Goal: Task Accomplishment & Management: Complete application form

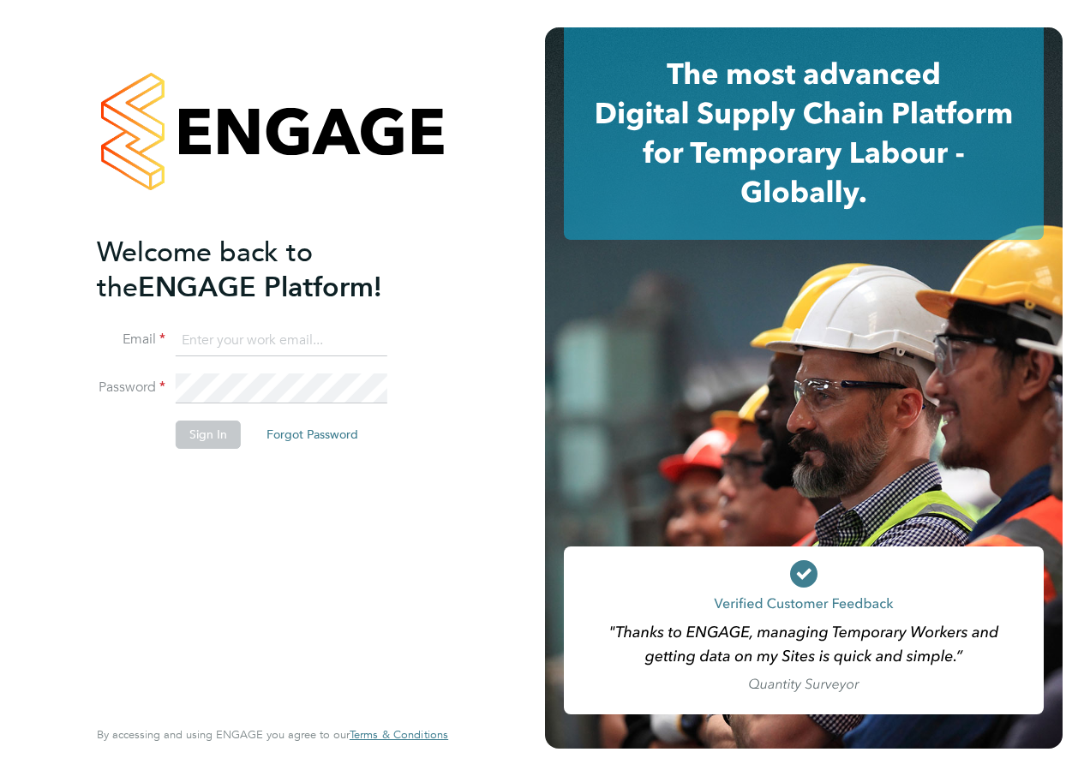
click at [248, 347] on input at bounding box center [282, 341] width 212 height 31
type input "[PERSON_NAME][EMAIL_ADDRESS][PERSON_NAME][PERSON_NAME][DOMAIN_NAME]"
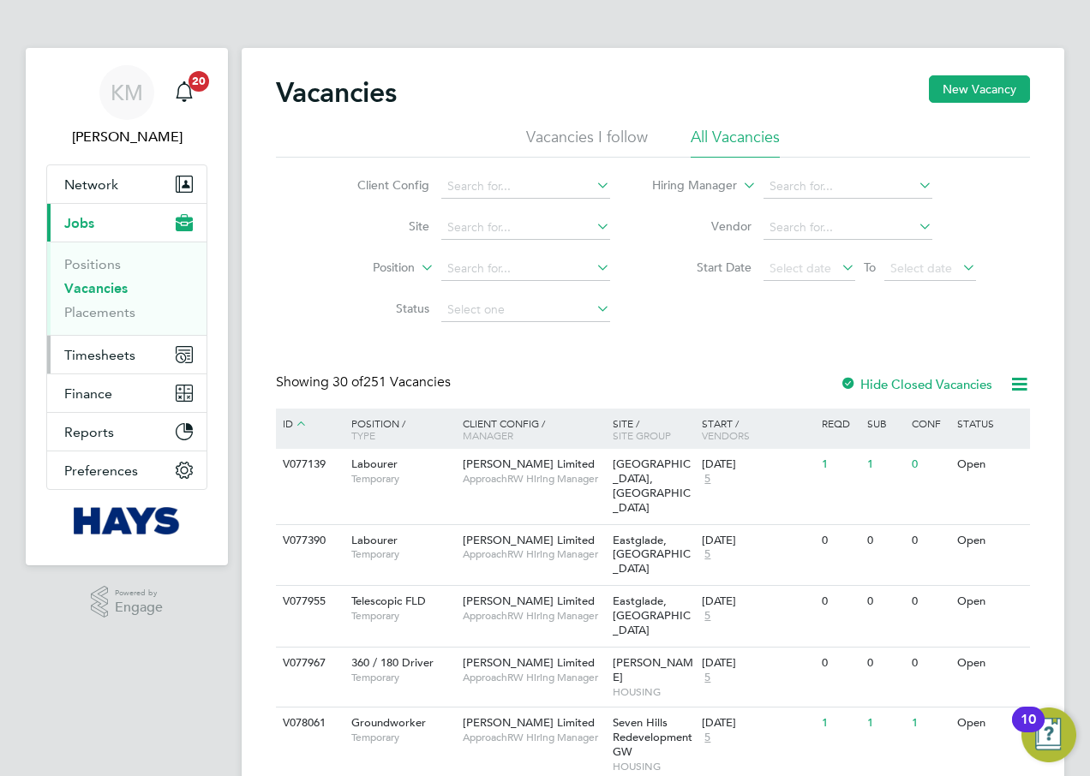
click at [91, 354] on span "Timesheets" at bounding box center [99, 355] width 71 height 16
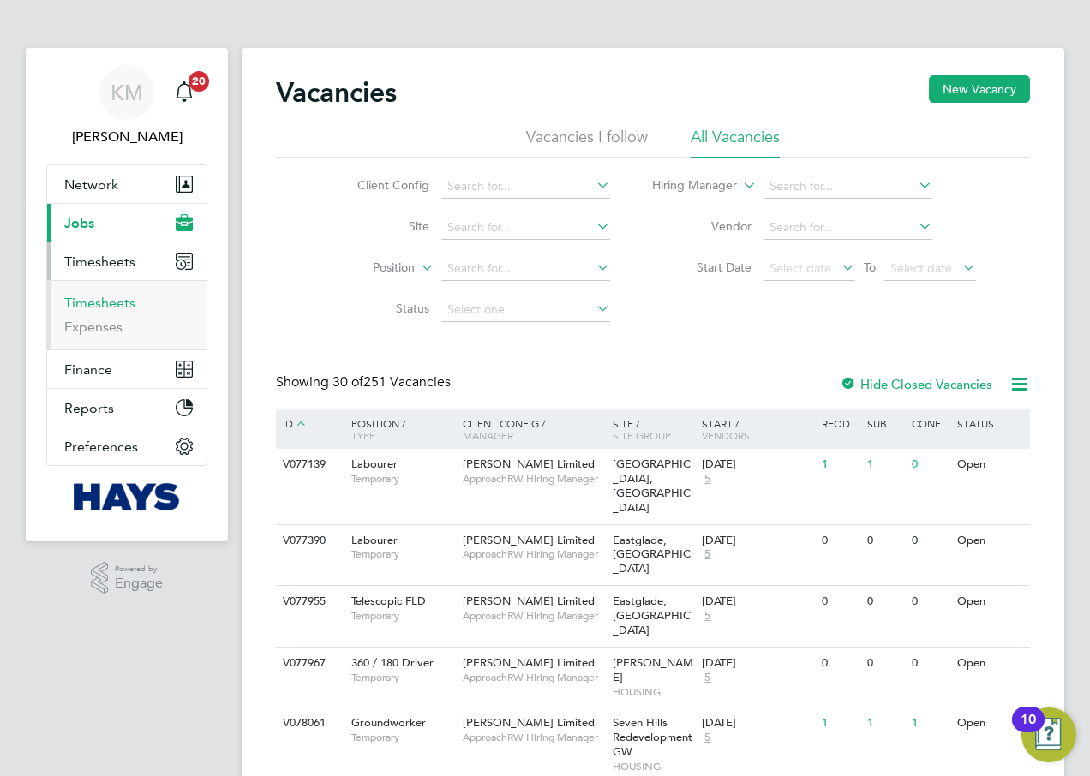
click at [97, 303] on link "Timesheets" at bounding box center [99, 303] width 71 height 16
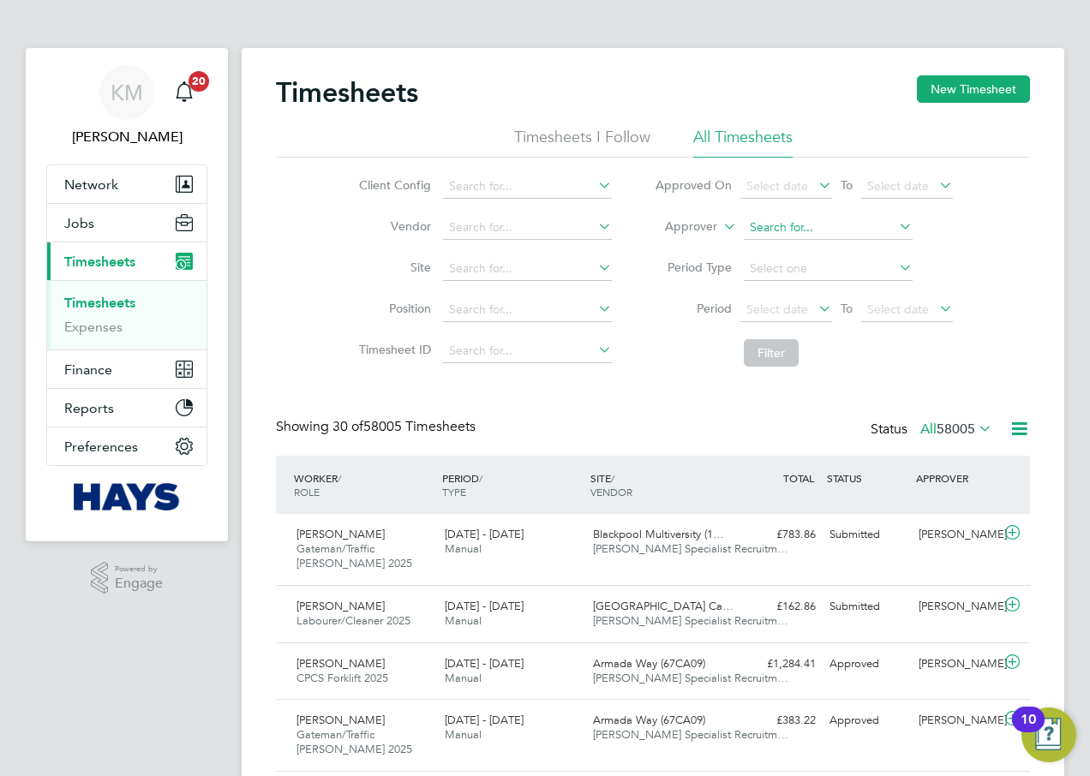
click at [750, 227] on input at bounding box center [828, 228] width 169 height 24
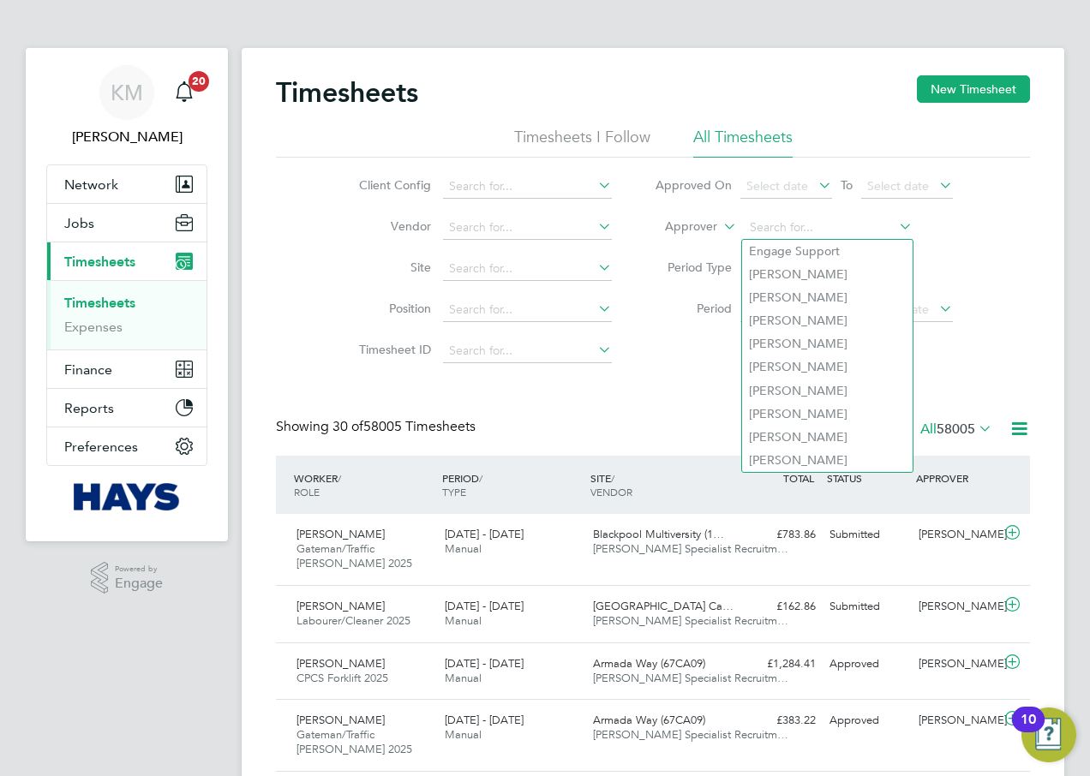
click at [720, 223] on icon at bounding box center [720, 221] width 0 height 15
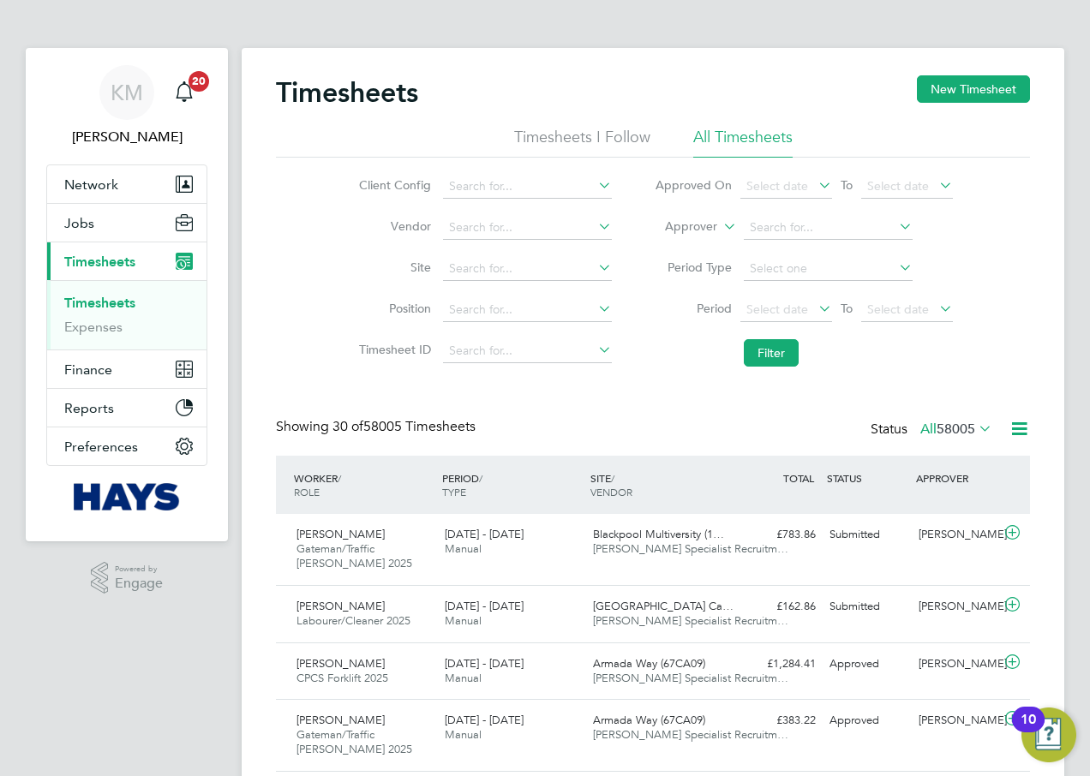
drag, startPoint x: 683, startPoint y: 248, endPoint x: 710, endPoint y: 242, distance: 27.2
click at [684, 248] on li "Worker" at bounding box center [674, 247] width 85 height 22
click at [848, 224] on input at bounding box center [828, 228] width 169 height 24
click at [830, 240] on li "Lawrence Turlej" at bounding box center [827, 251] width 171 height 23
type input "Lawrence Turlej"
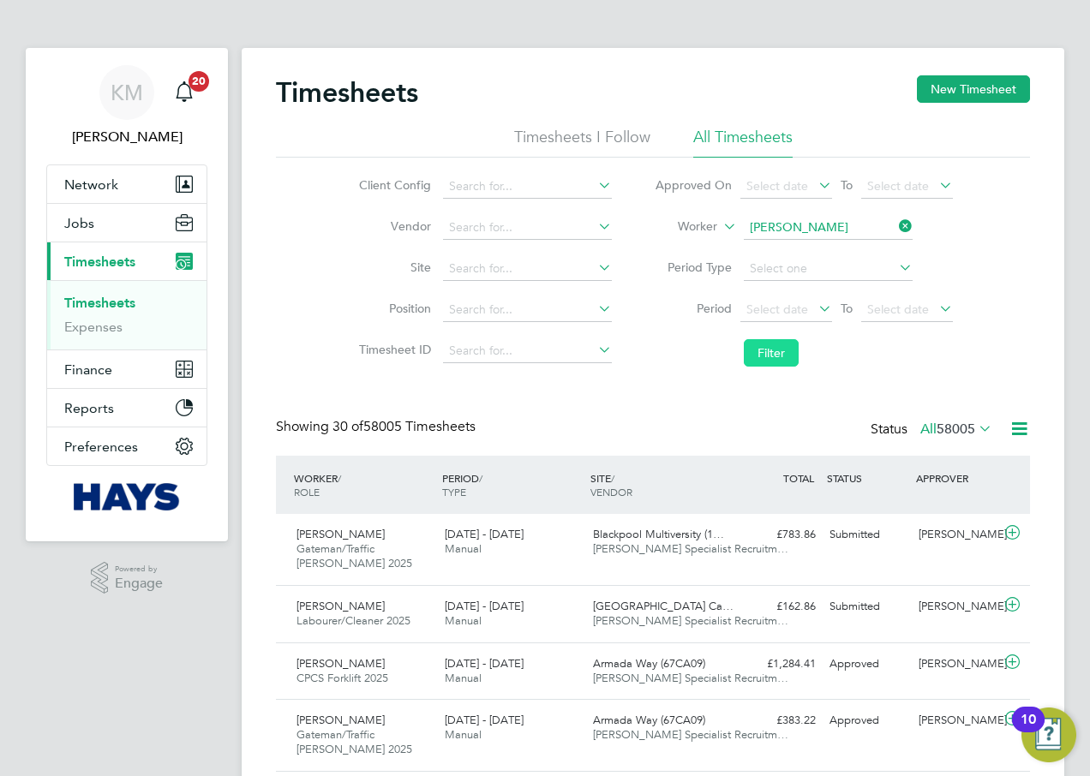
click at [775, 348] on button "Filter" at bounding box center [771, 352] width 55 height 27
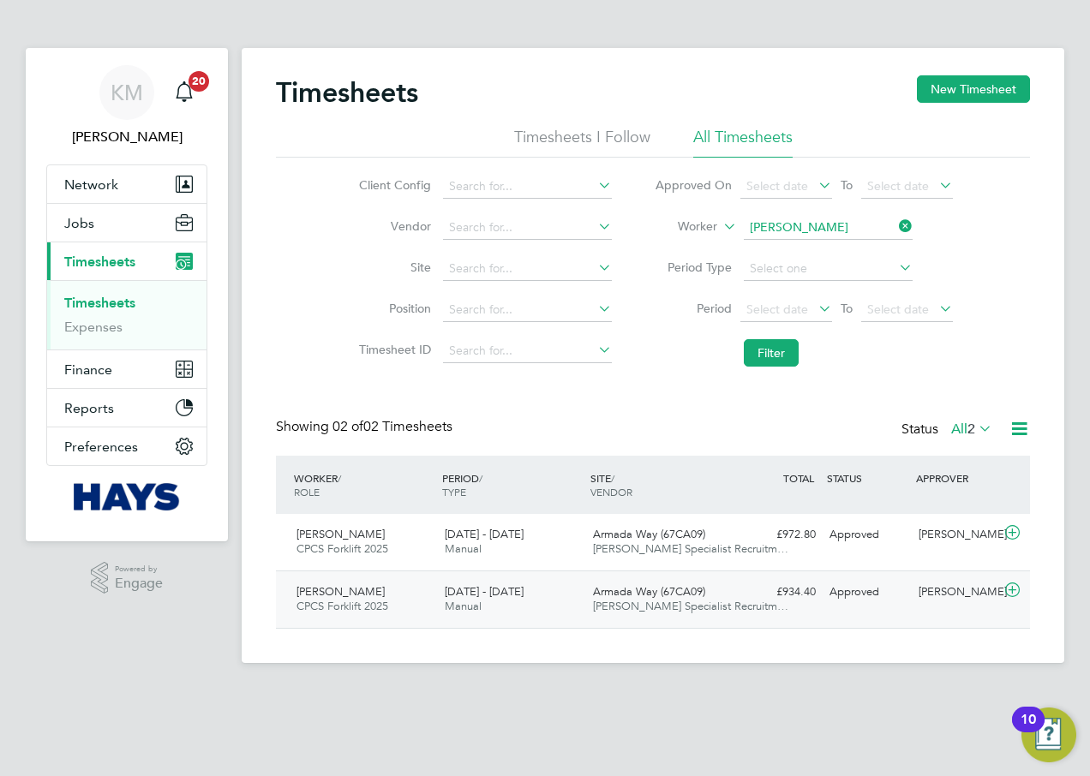
click at [455, 596] on span "6 - 12 Sep 2025" at bounding box center [484, 591] width 79 height 15
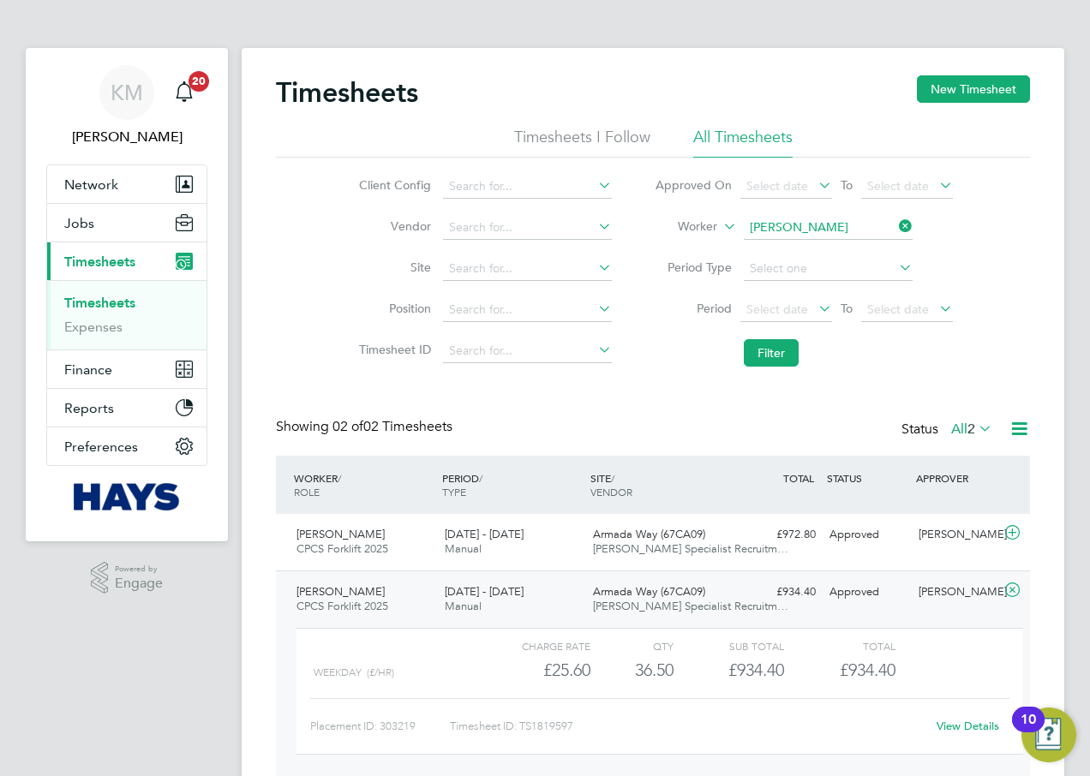
click at [953, 725] on link "View Details" at bounding box center [968, 726] width 63 height 15
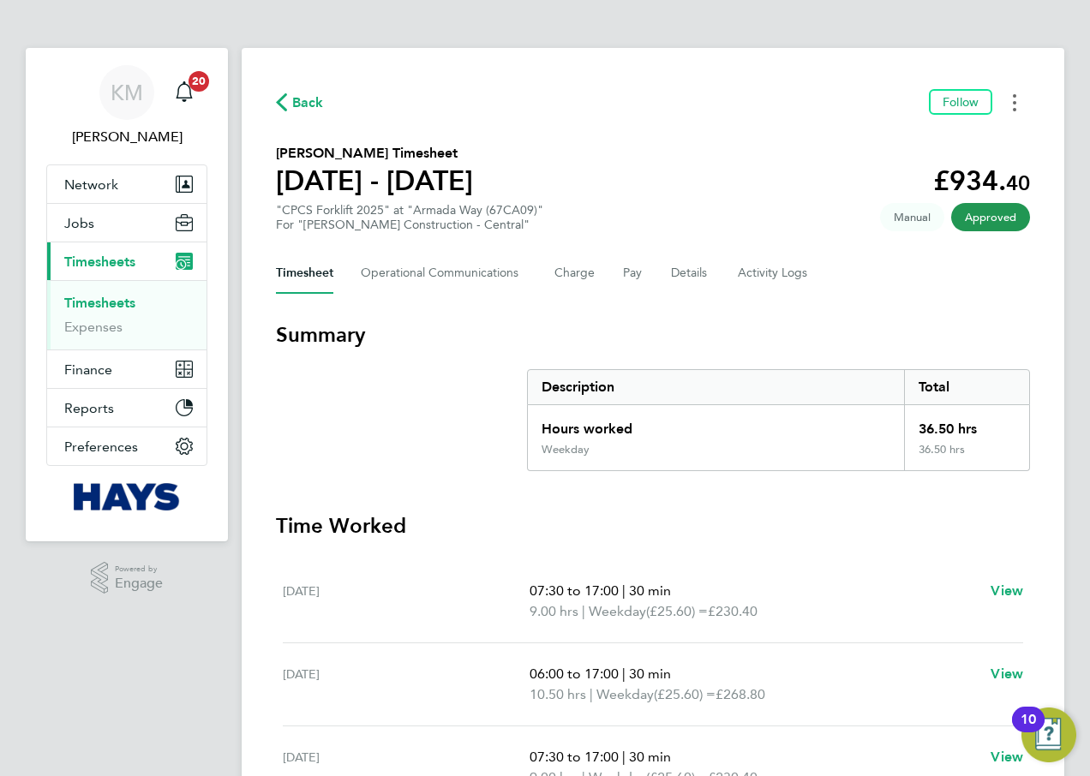
click at [1016, 106] on button "Timesheets Menu" at bounding box center [1014, 102] width 31 height 27
click at [938, 142] on link "Download timesheet" at bounding box center [927, 140] width 206 height 34
click at [1013, 104] on icon "Timesheets Menu" at bounding box center [1014, 102] width 3 height 17
click at [664, 91] on div "Back Follow Download timesheet" at bounding box center [653, 102] width 754 height 27
click at [770, 277] on Logs-tab "Activity Logs" at bounding box center [774, 273] width 72 height 41
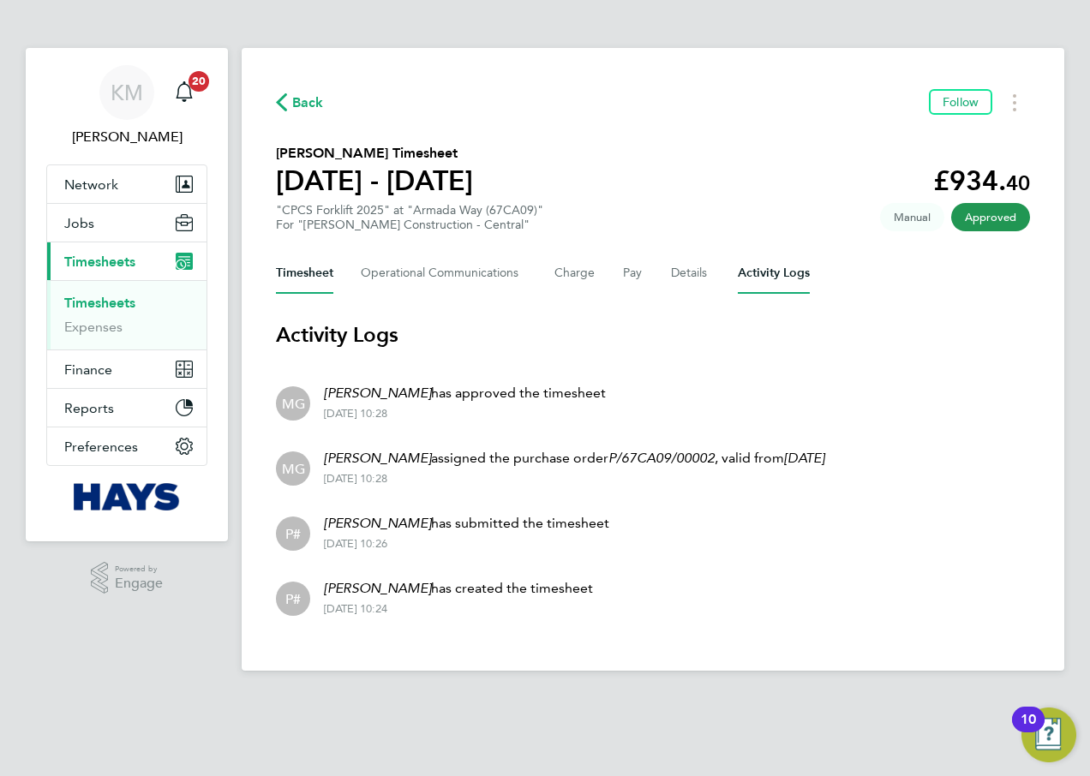
click at [326, 255] on button "Timesheet" at bounding box center [304, 273] width 57 height 41
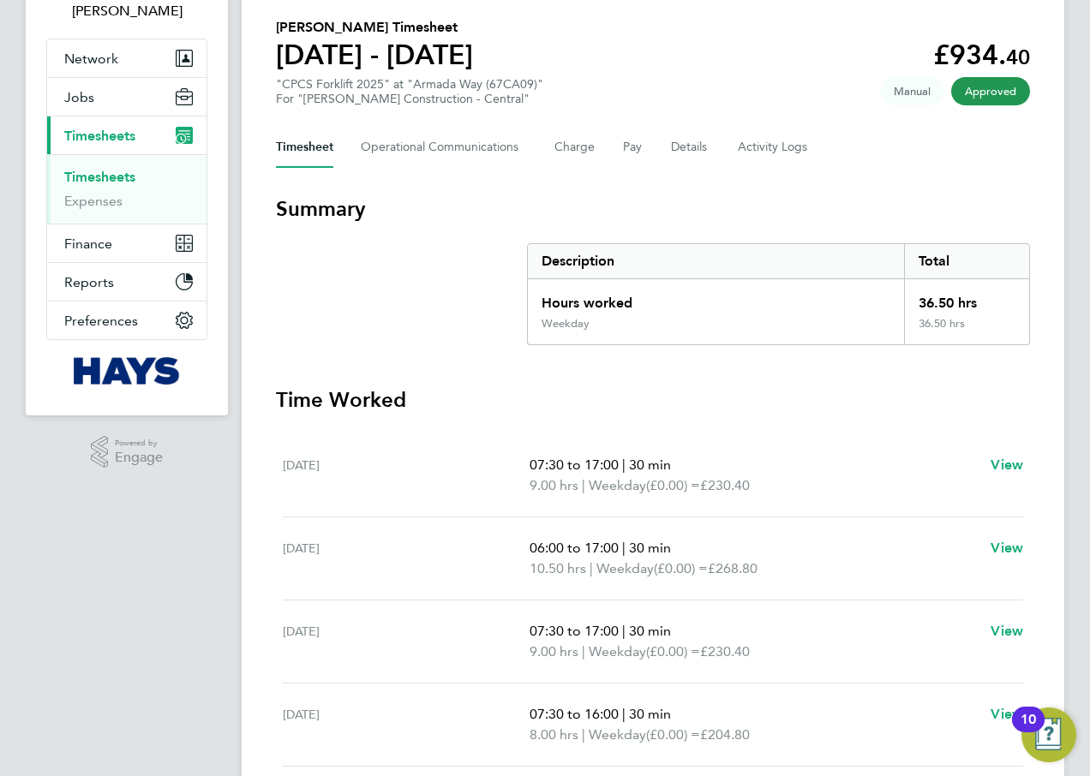
scroll to position [267, 0]
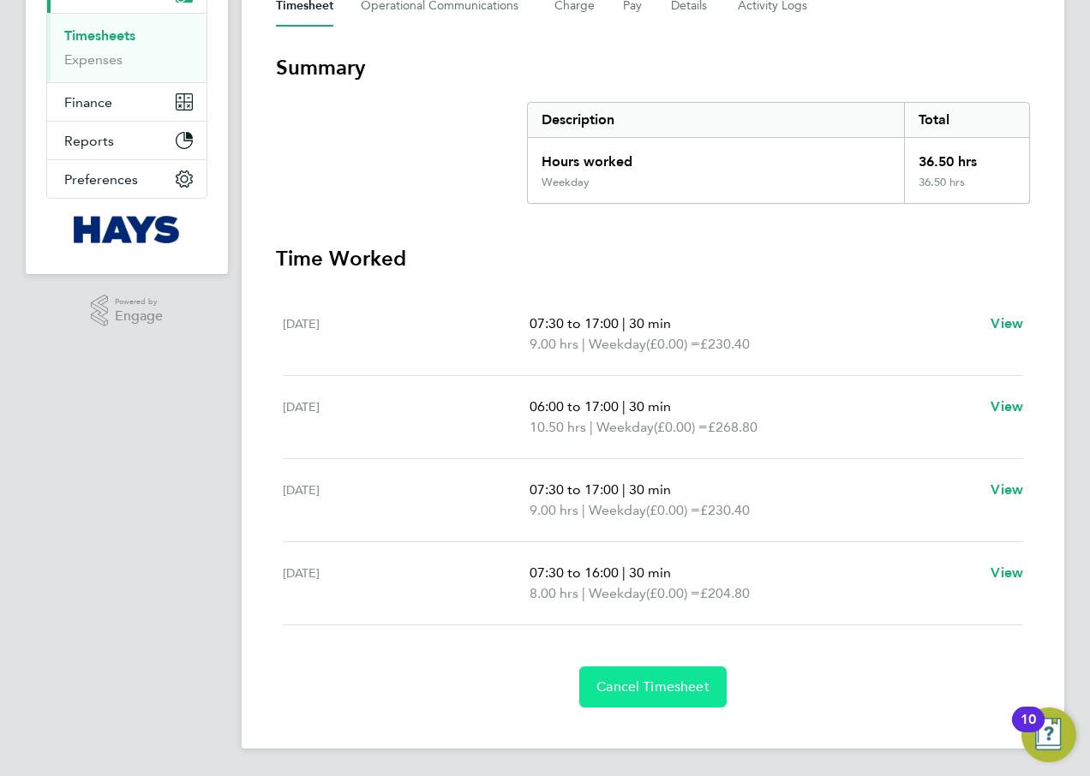
click at [632, 700] on button "Cancel Timesheet" at bounding box center [652, 687] width 147 height 41
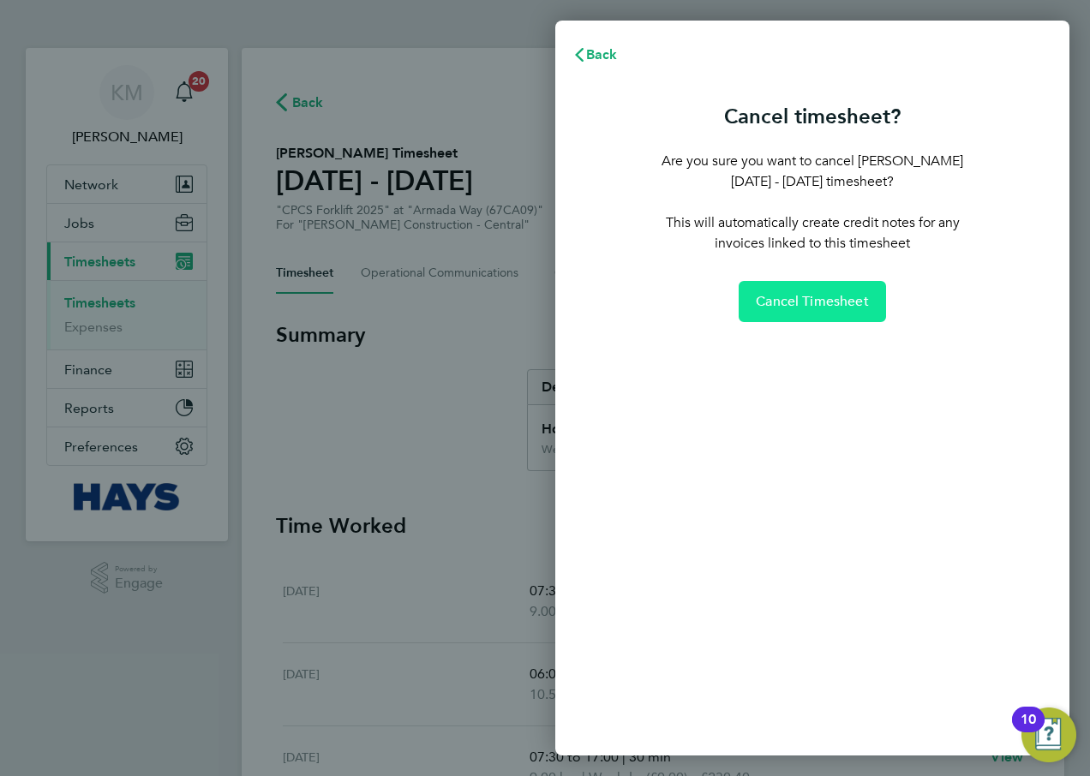
click at [769, 299] on span "Cancel Timesheet" at bounding box center [812, 301] width 113 height 17
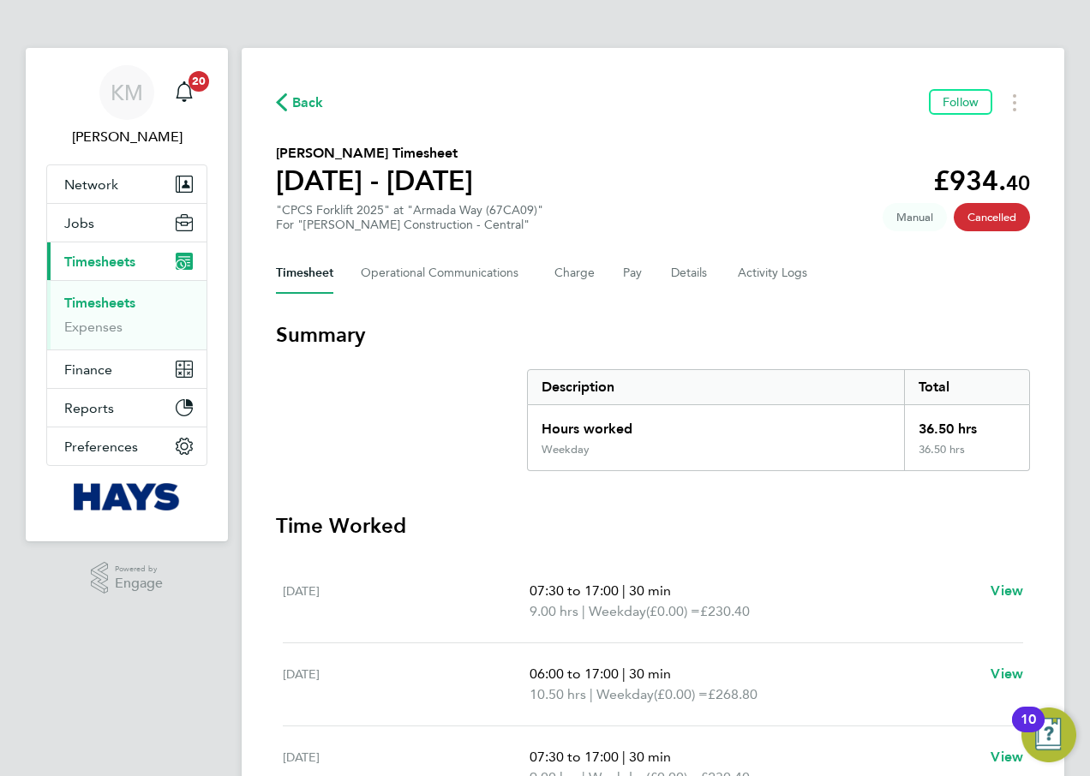
click at [87, 299] on link "Timesheets" at bounding box center [99, 303] width 71 height 16
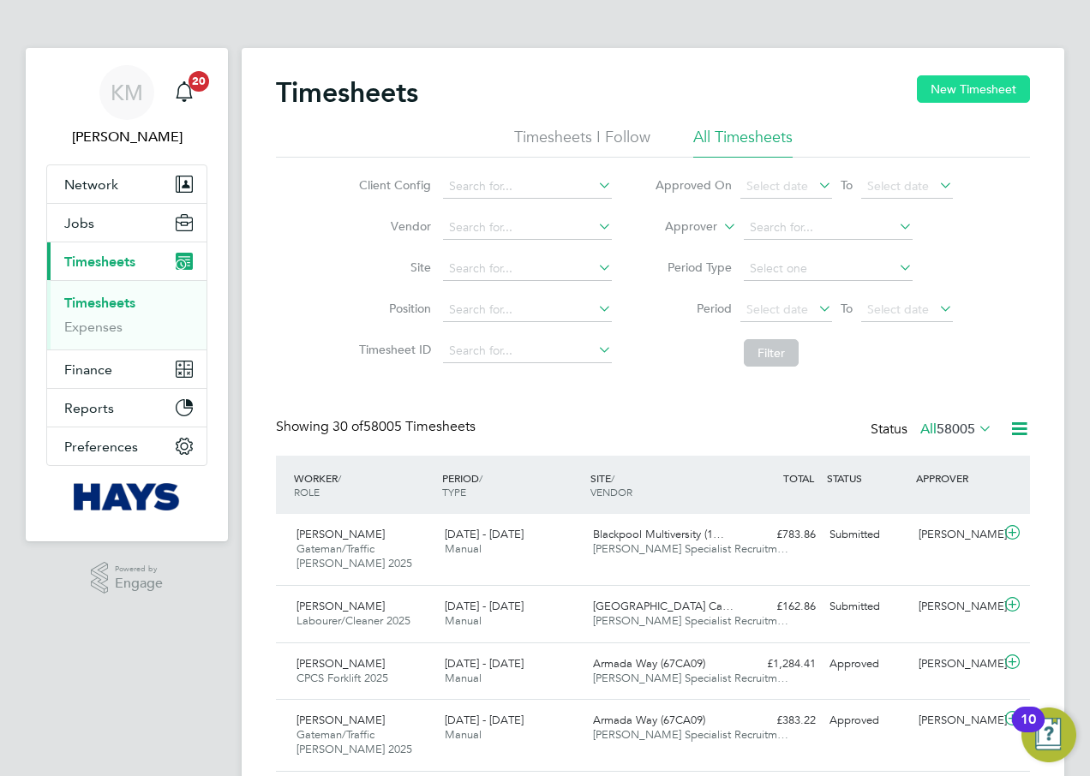
click at [964, 83] on button "New Timesheet" at bounding box center [973, 88] width 113 height 27
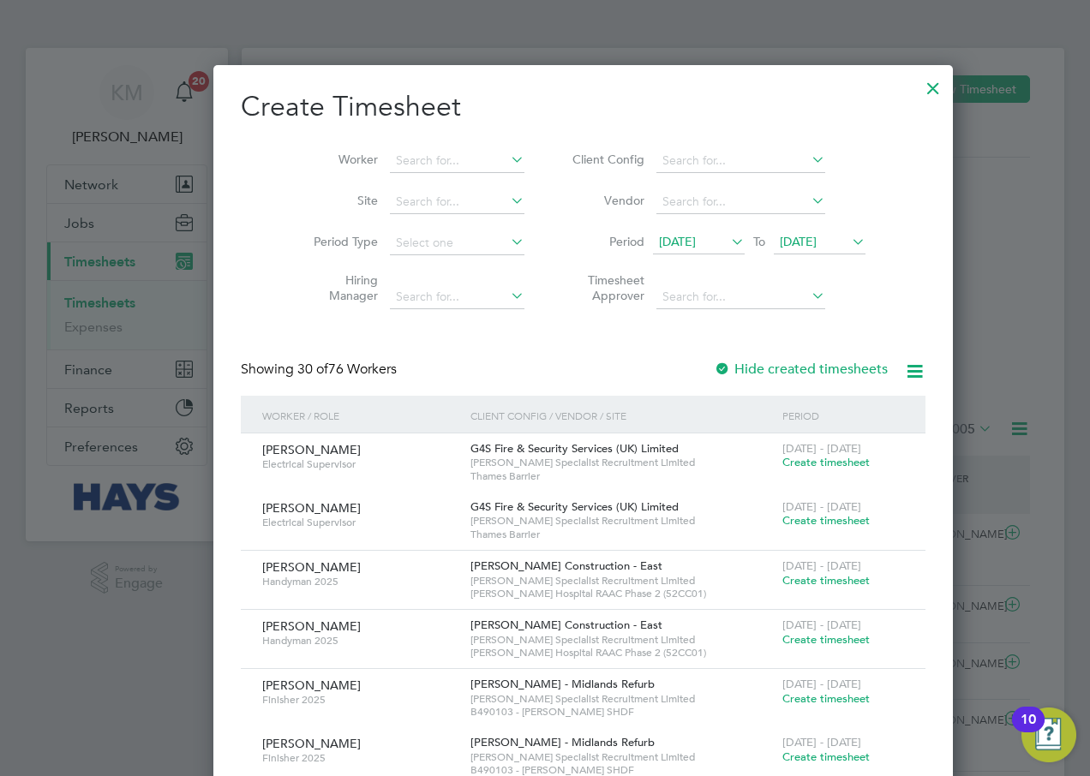
click at [848, 238] on icon at bounding box center [848, 242] width 0 height 24
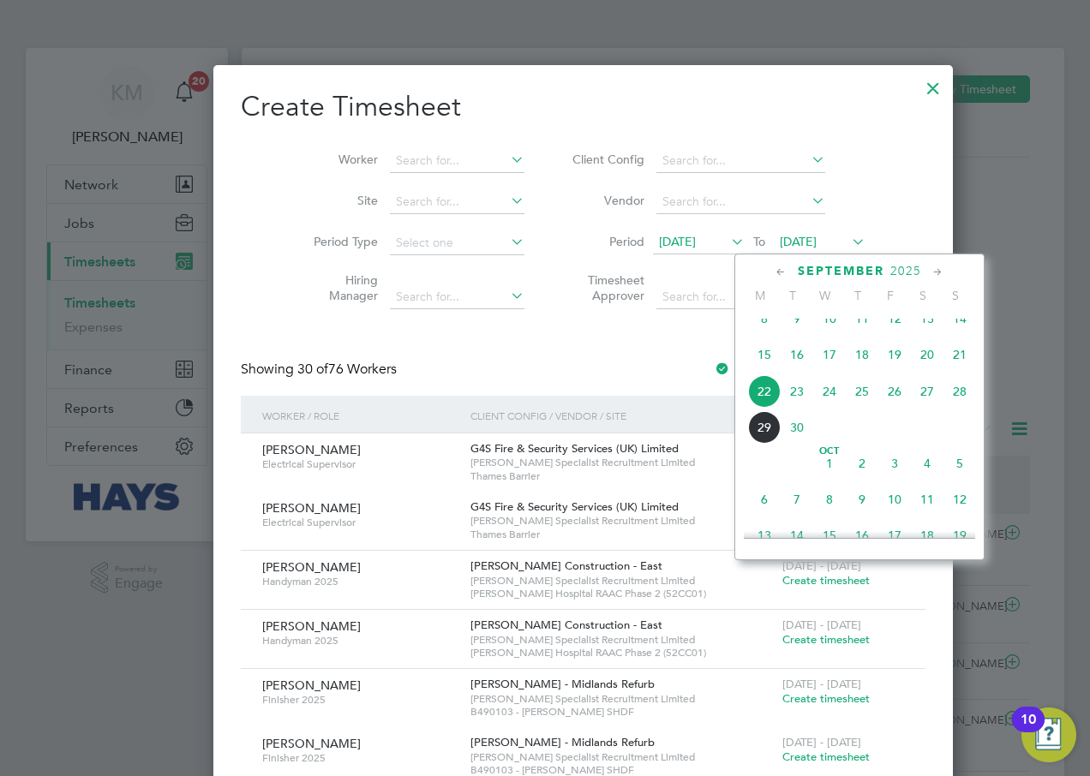
click at [894, 333] on span "12" at bounding box center [894, 319] width 33 height 33
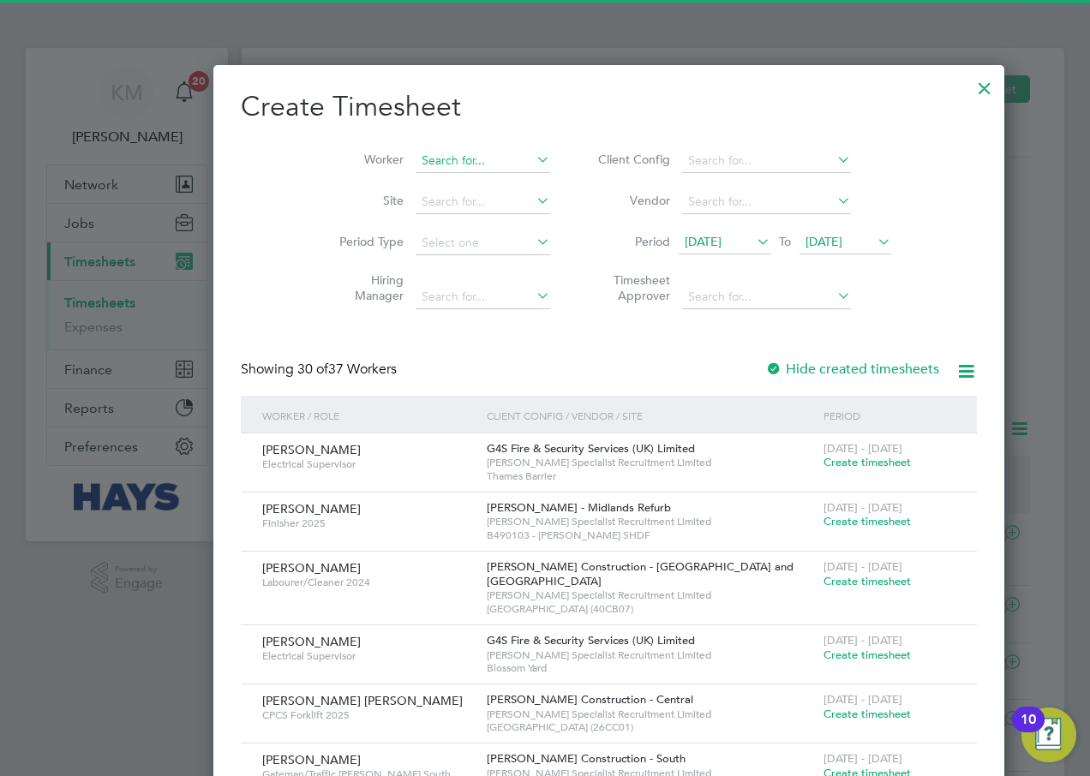
click at [416, 155] on input at bounding box center [483, 161] width 135 height 24
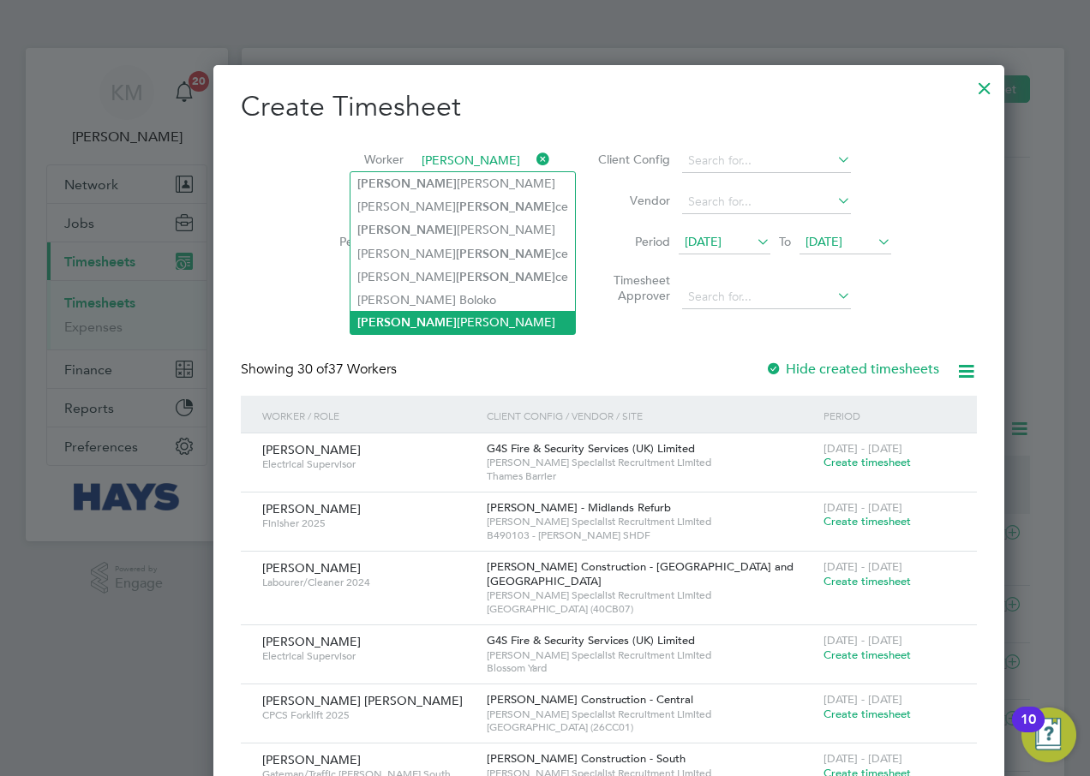
click at [441, 317] on li "Lawren ce Turlej" at bounding box center [462, 322] width 225 height 23
type input "[PERSON_NAME]"
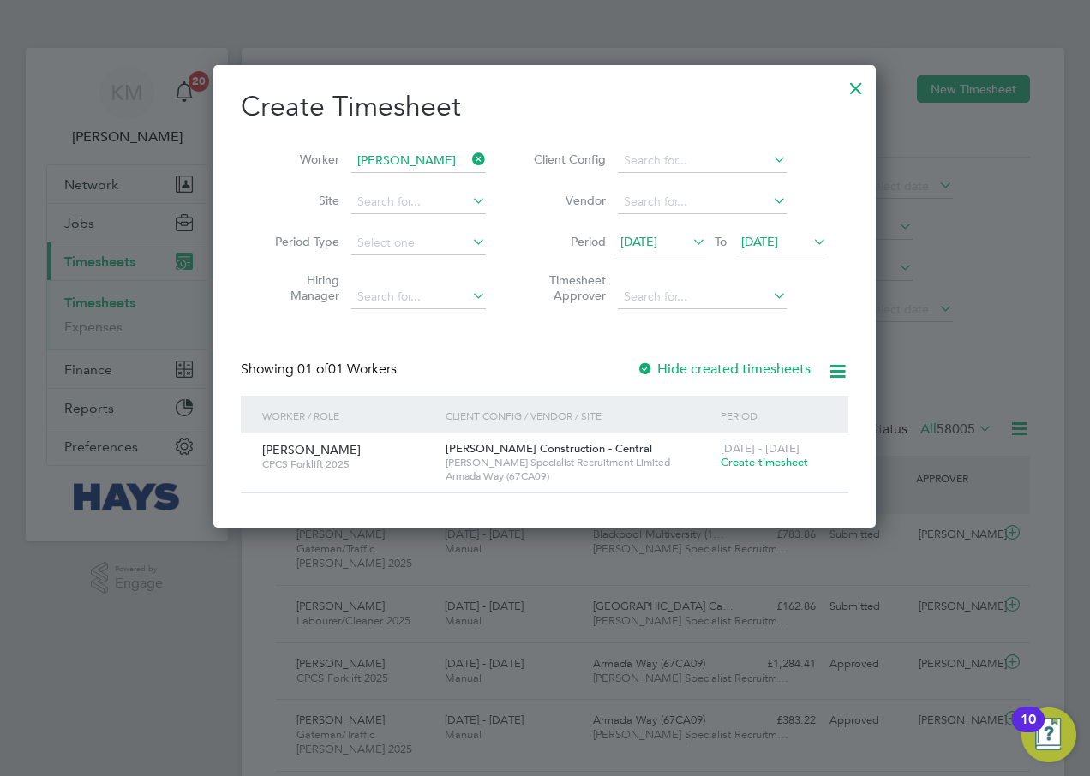
click at [758, 462] on span "Create timesheet" at bounding box center [764, 462] width 87 height 15
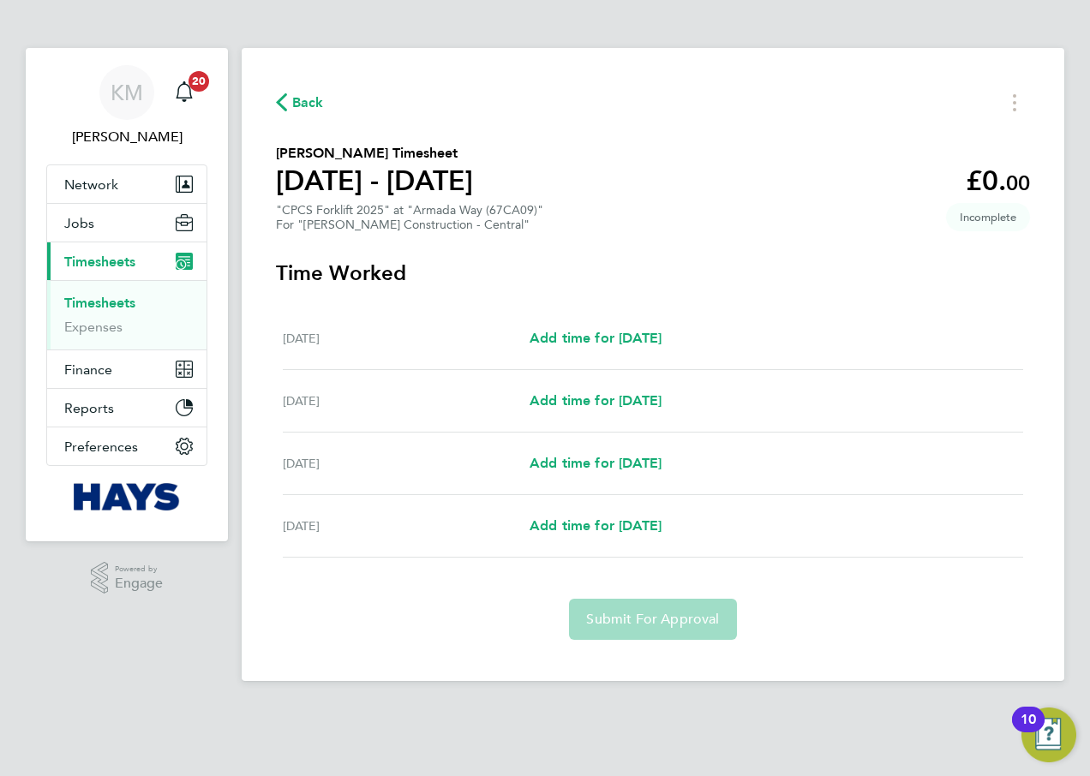
click at [586, 327] on div "Tue 09 Sep Add time for Tue 09 Sep Add time for Tue 09 Sep" at bounding box center [653, 339] width 740 height 63
click at [589, 333] on span "Add time for Tue 09 Sep" at bounding box center [596, 338] width 132 height 16
select select "30"
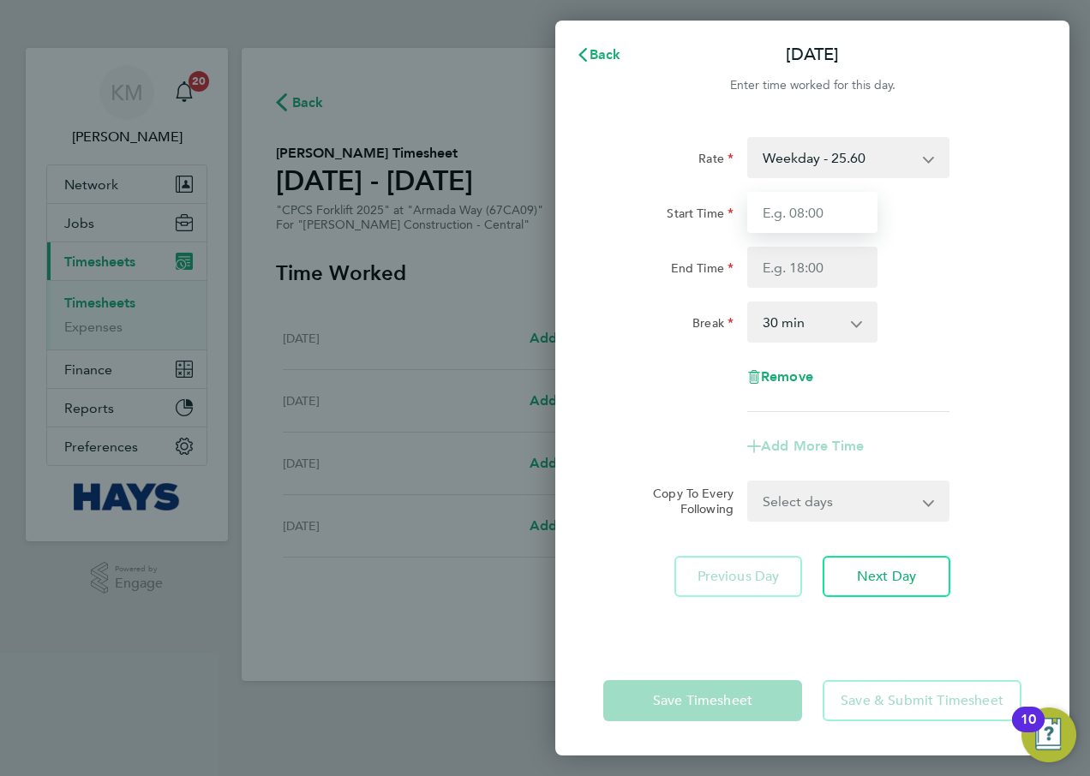
click at [794, 201] on input "Start Time" at bounding box center [812, 212] width 130 height 41
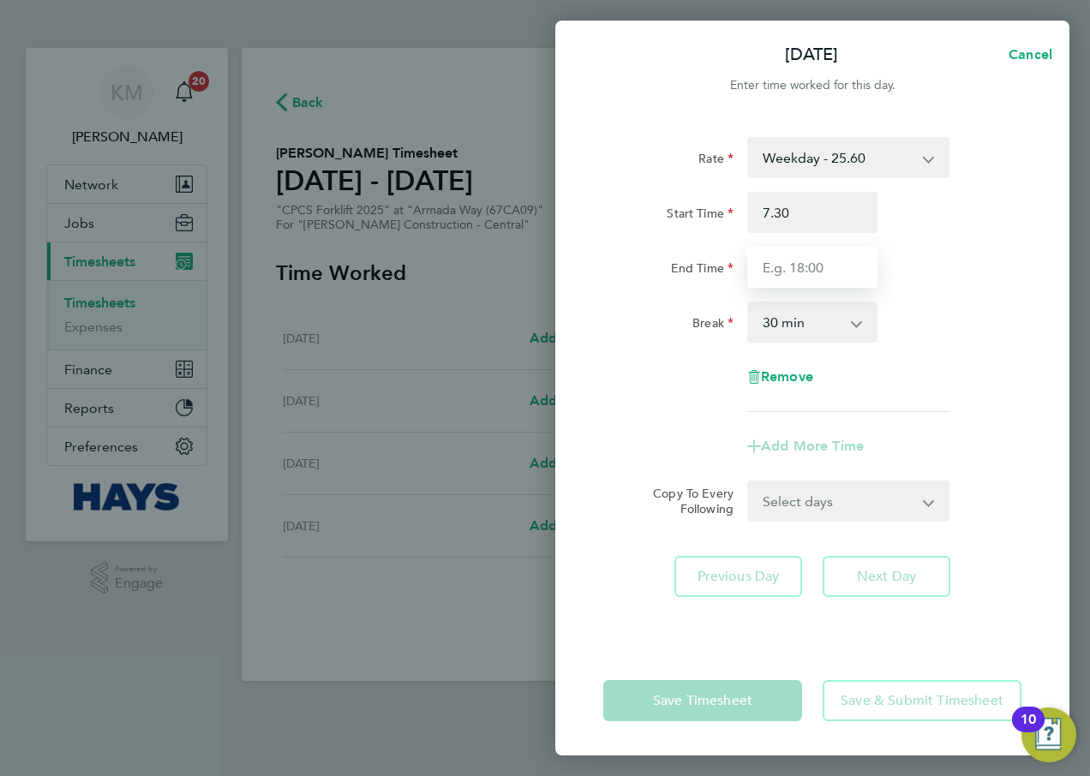
type input "07:30"
type input "17:00"
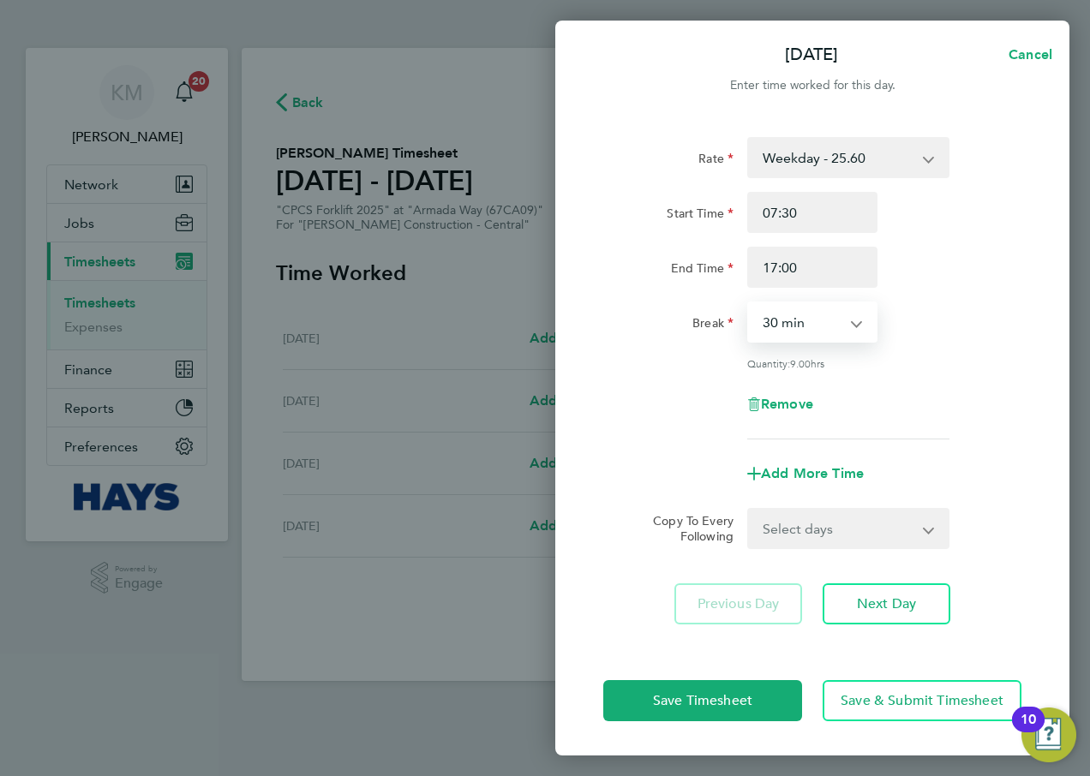
click at [778, 327] on select "0 min 15 min 30 min 45 min 60 min 75 min 90 min" at bounding box center [802, 322] width 106 height 38
click at [749, 303] on select "0 min 15 min 30 min 45 min 60 min 75 min 90 min" at bounding box center [802, 322] width 106 height 38
click at [878, 602] on span "Next Day" at bounding box center [886, 604] width 59 height 17
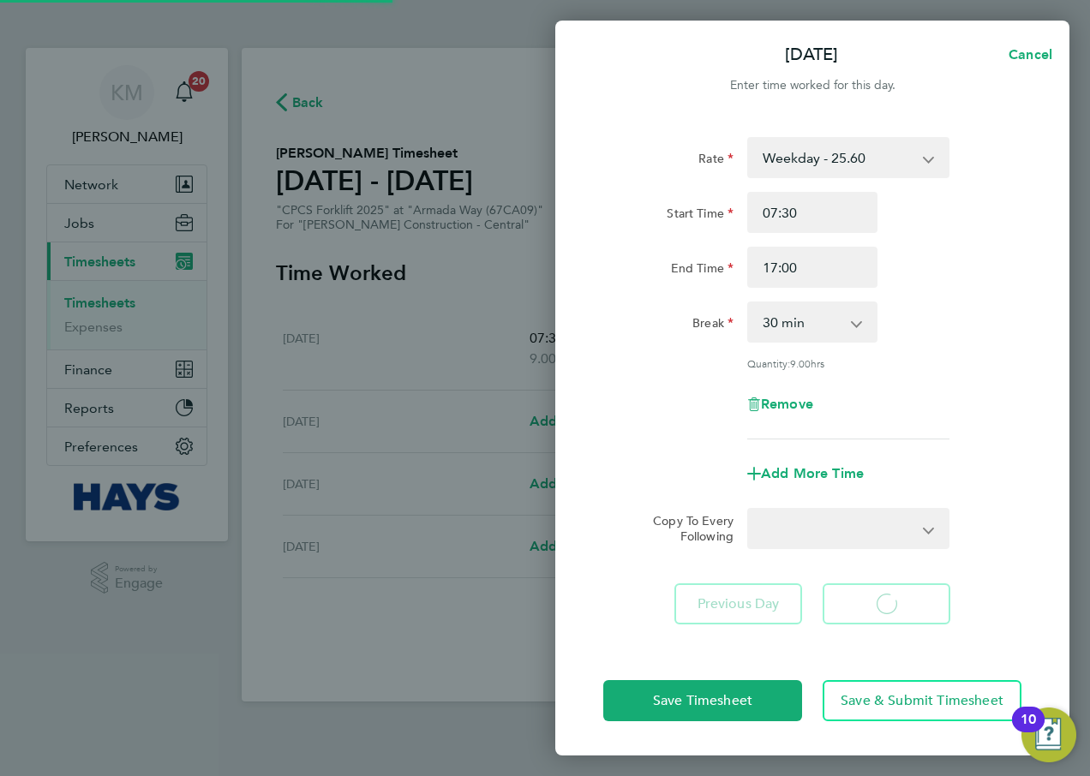
select select "30"
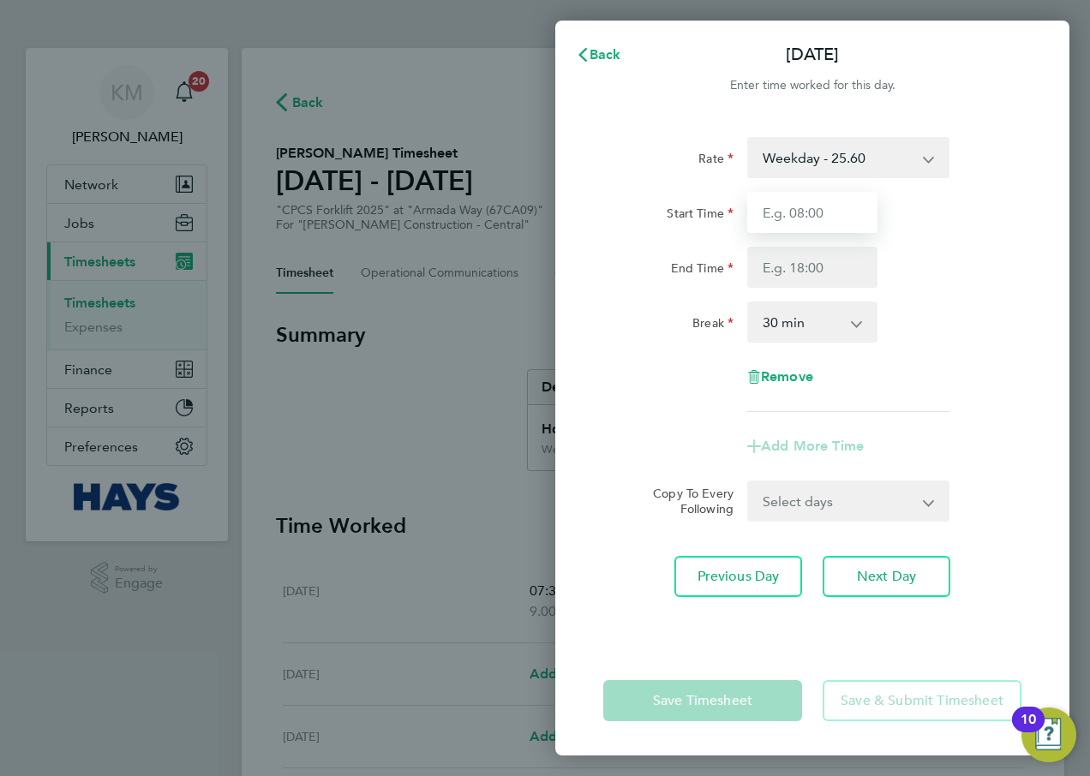
click at [836, 206] on input "Start Time" at bounding box center [812, 212] width 130 height 41
type input "06:00"
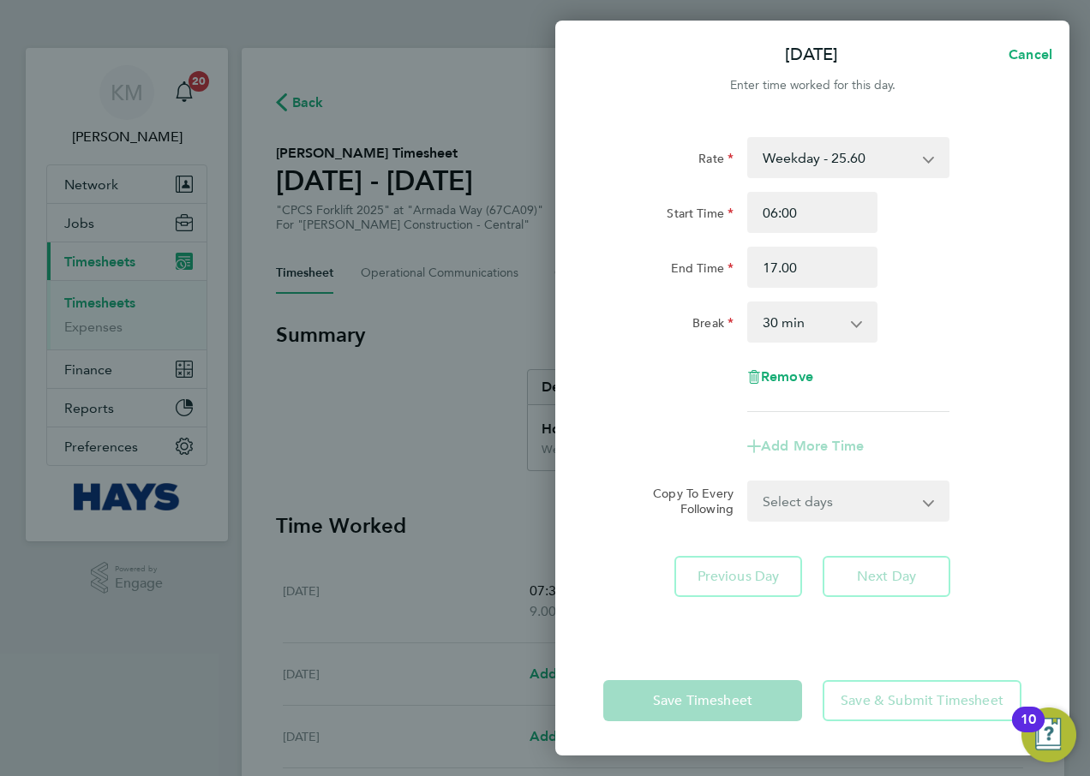
type input "17:00"
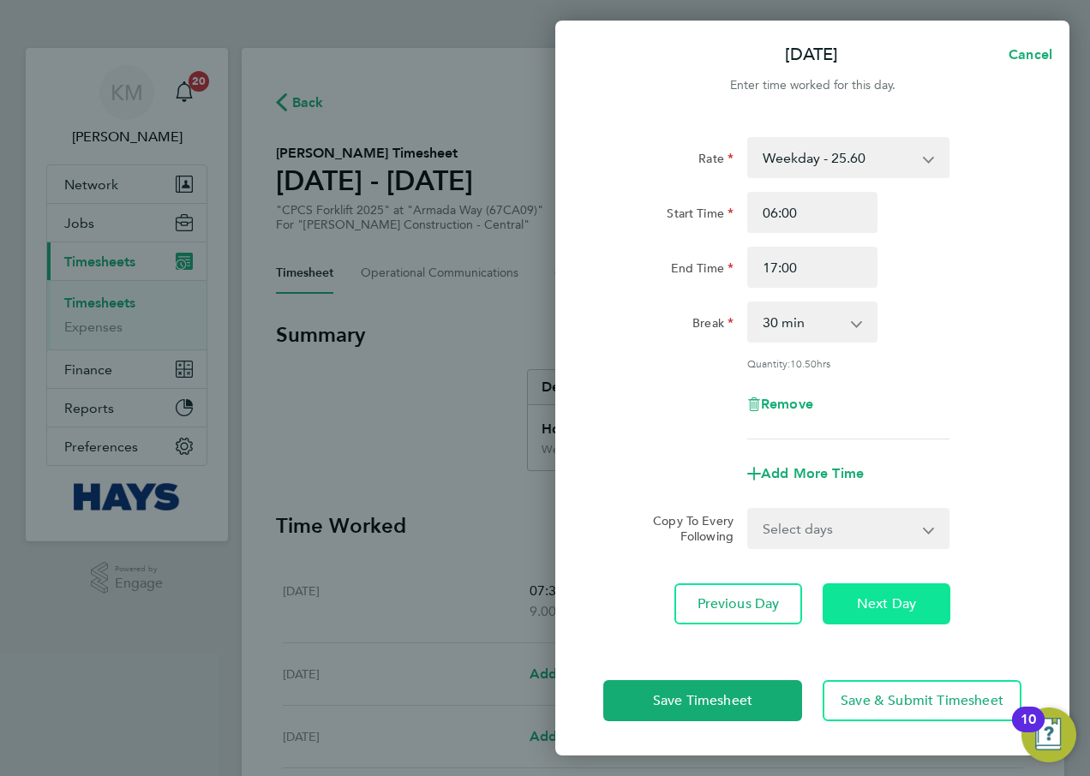
click at [851, 614] on button "Next Day" at bounding box center [887, 604] width 128 height 41
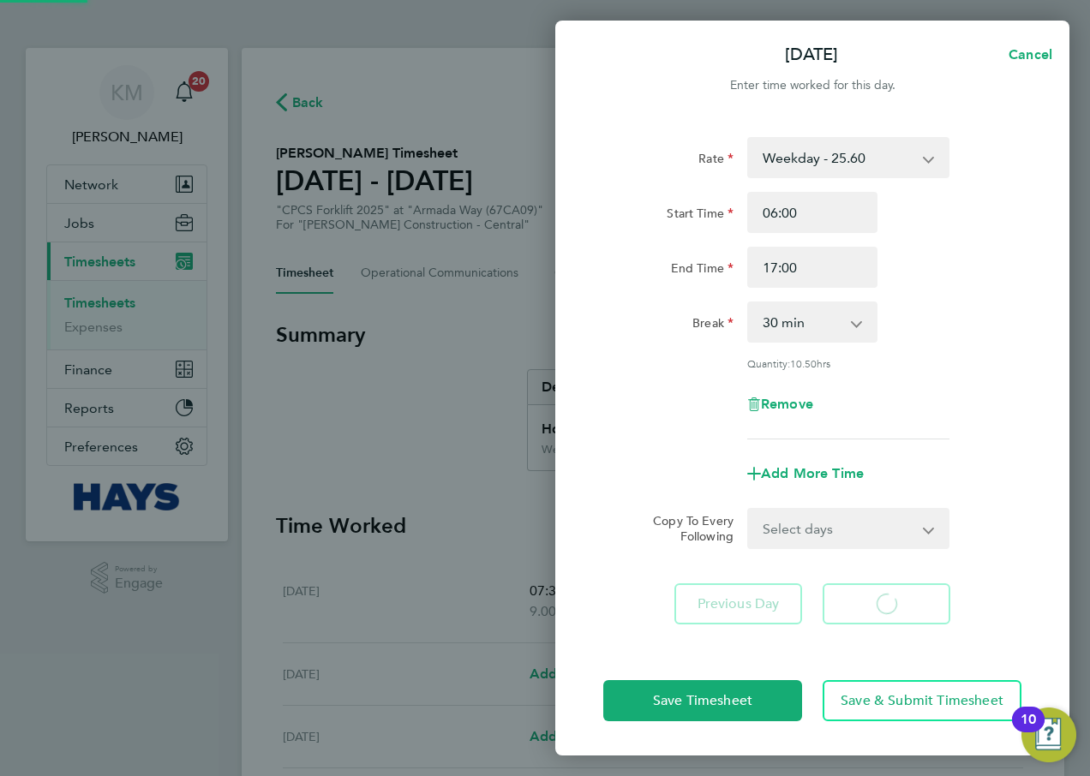
select select "30"
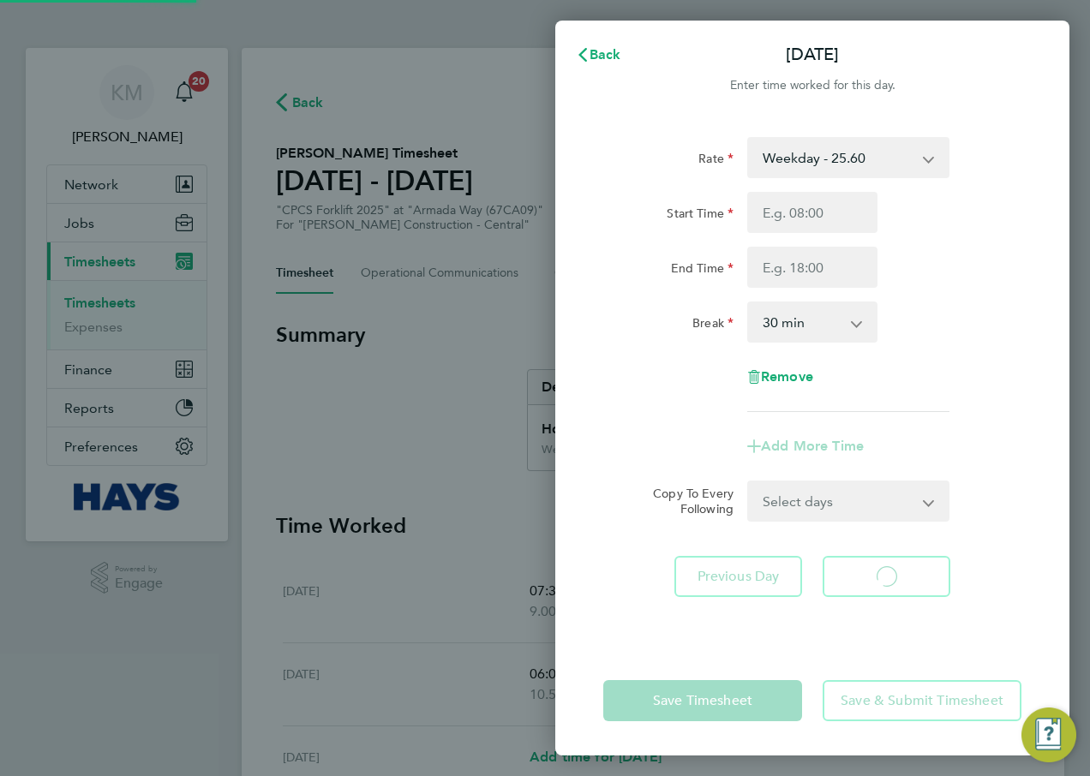
select select "30"
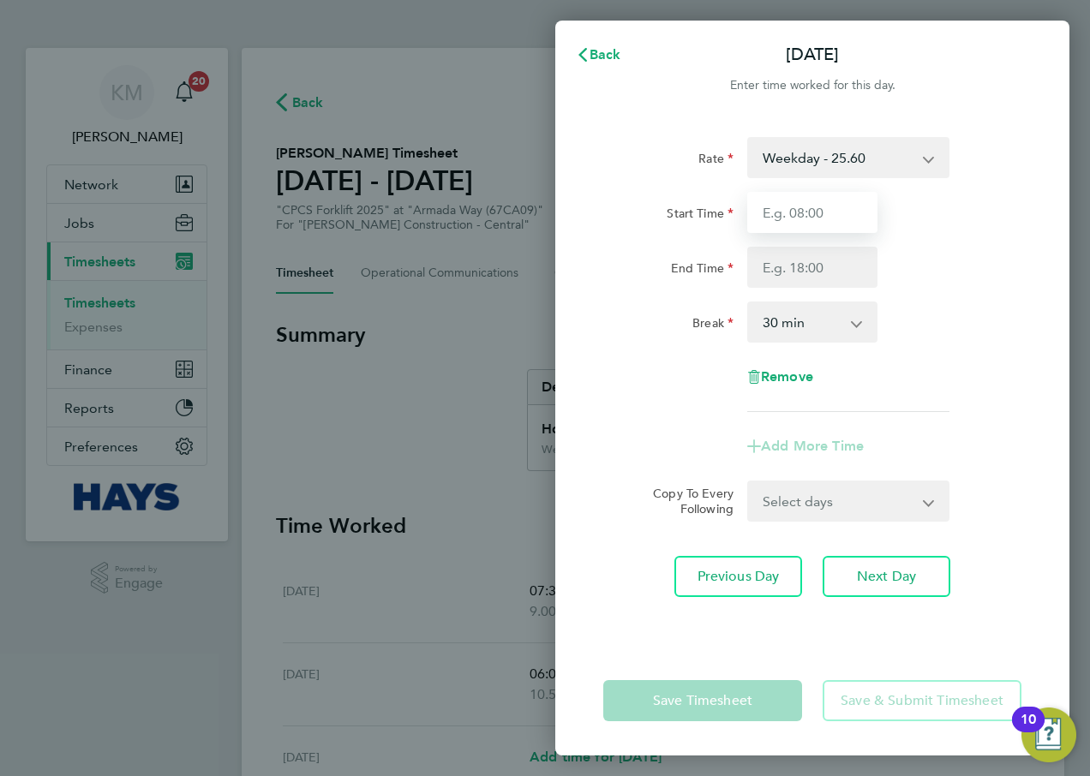
click at [763, 215] on input "Start Time" at bounding box center [812, 212] width 130 height 41
type input "07:30"
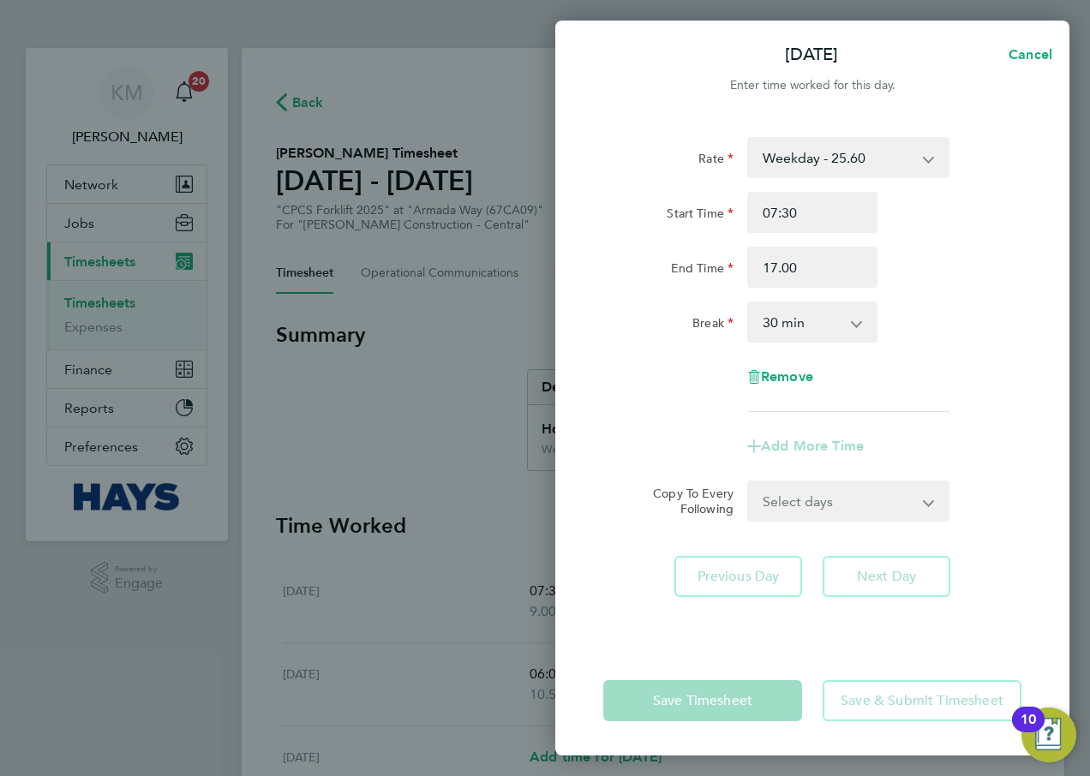
type input "17:00"
click at [824, 324] on select "0 min 15 min 30 min 45 min 60 min 75 min 90 min" at bounding box center [802, 322] width 106 height 38
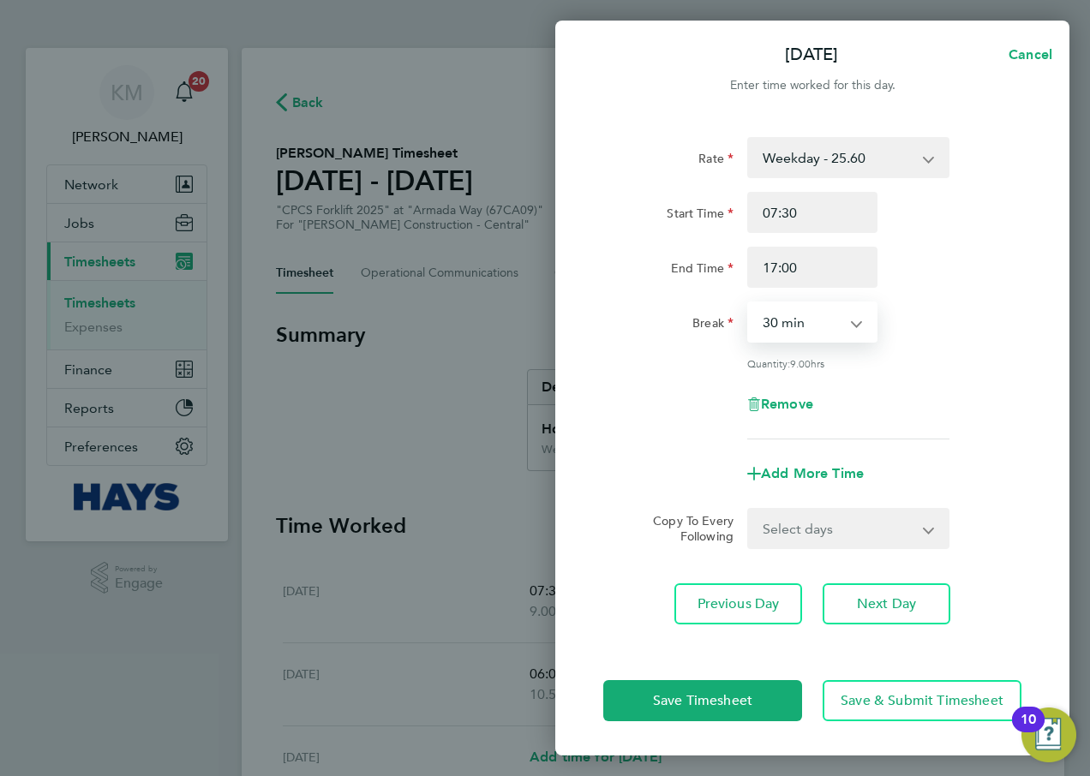
click at [749, 303] on select "0 min 15 min 30 min 45 min 60 min 75 min 90 min" at bounding box center [802, 322] width 106 height 38
click at [879, 608] on span "Next Day" at bounding box center [886, 604] width 59 height 17
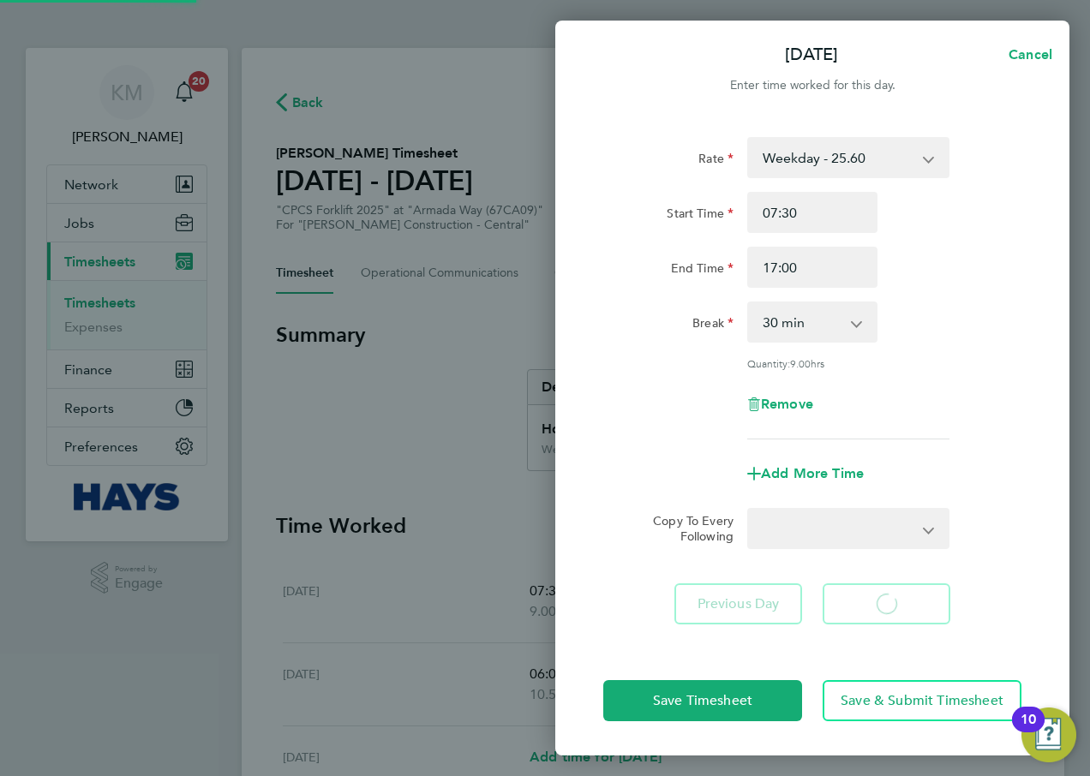
select select "30"
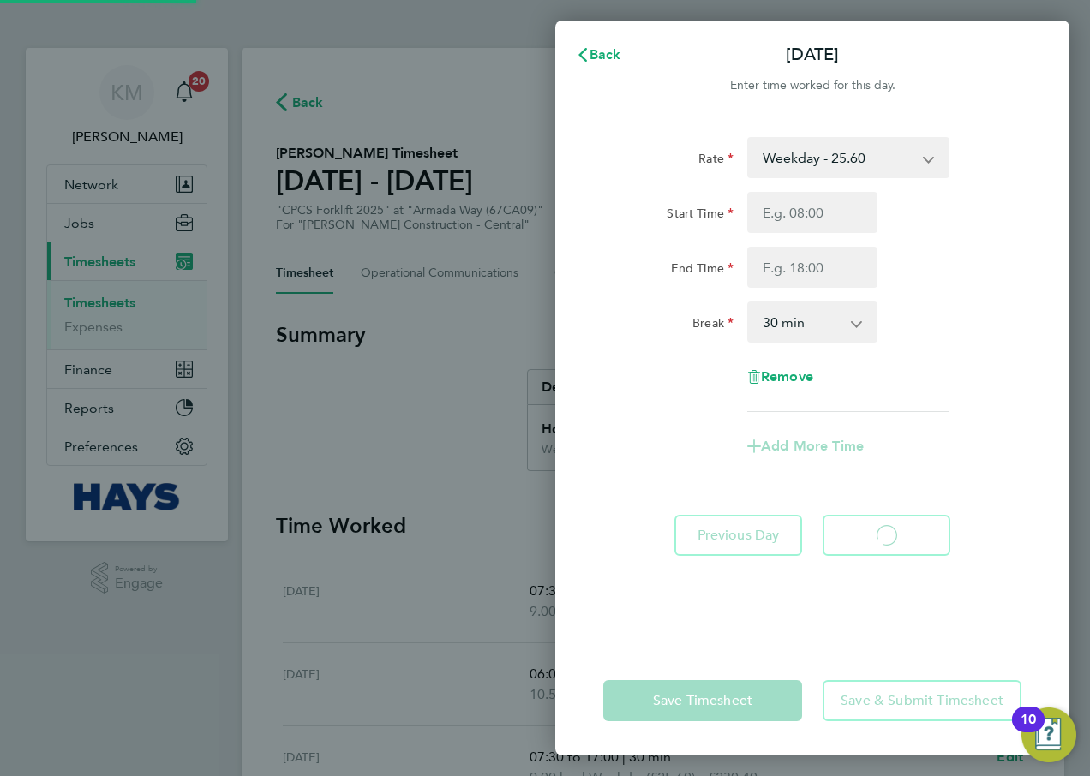
select select "30"
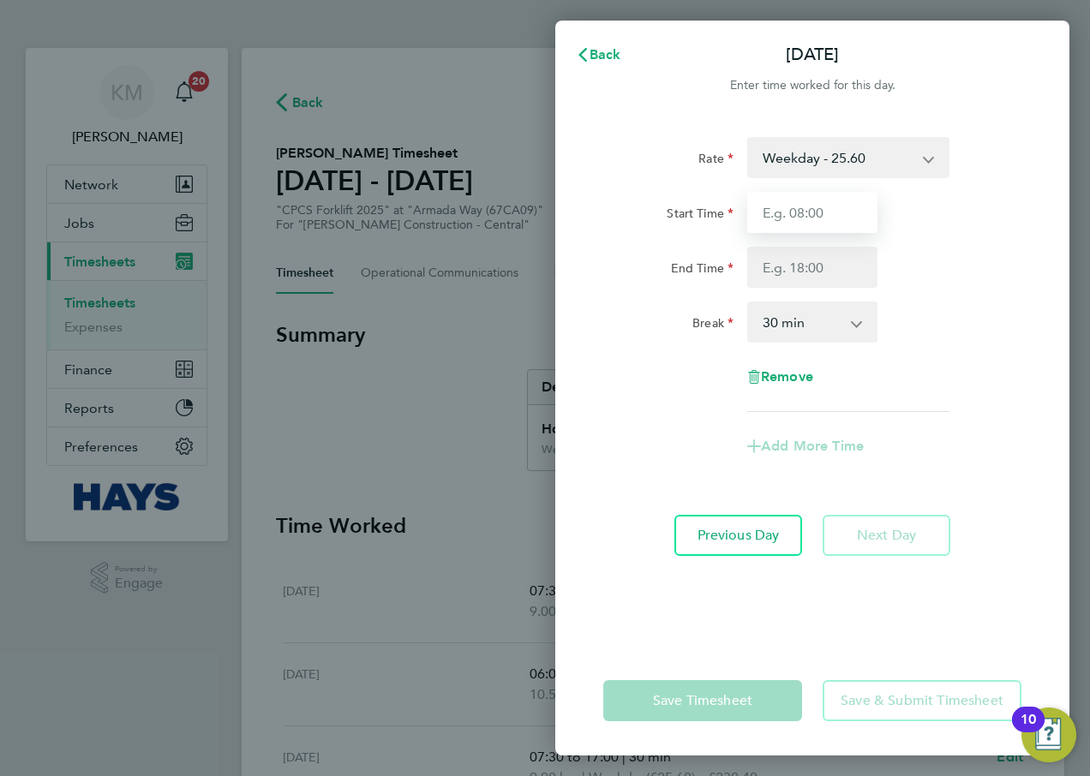
click at [781, 207] on input "Start Time" at bounding box center [812, 212] width 130 height 41
type input "07:30"
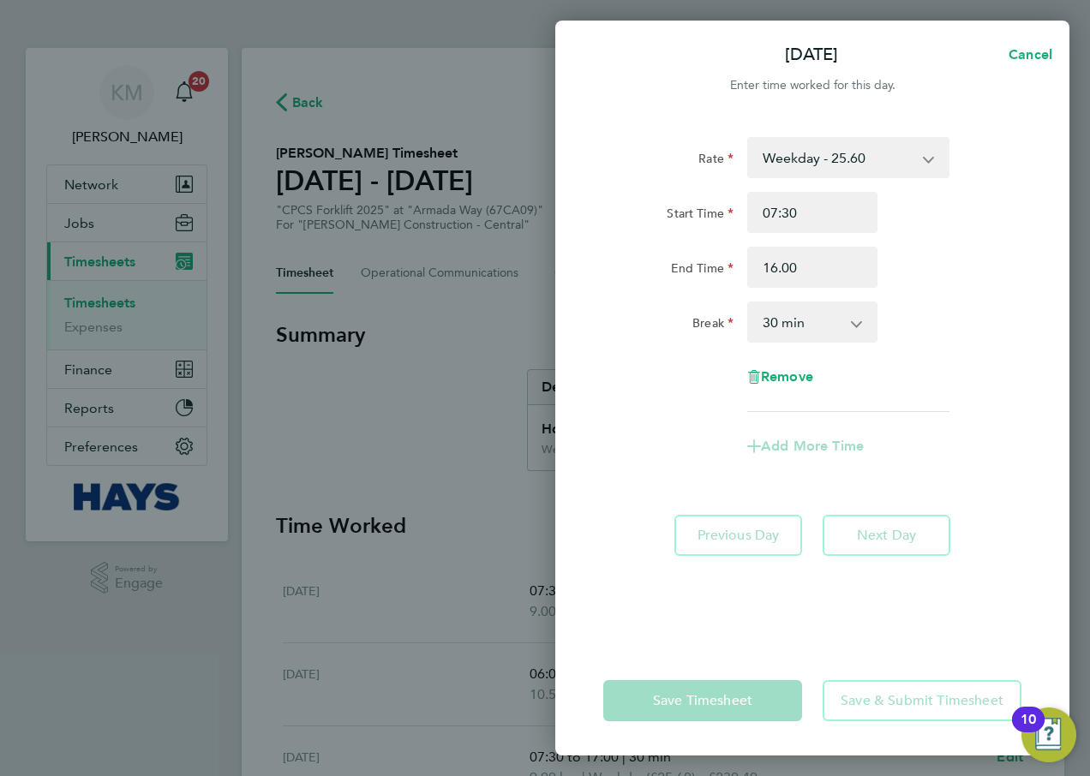
type input "16:00"
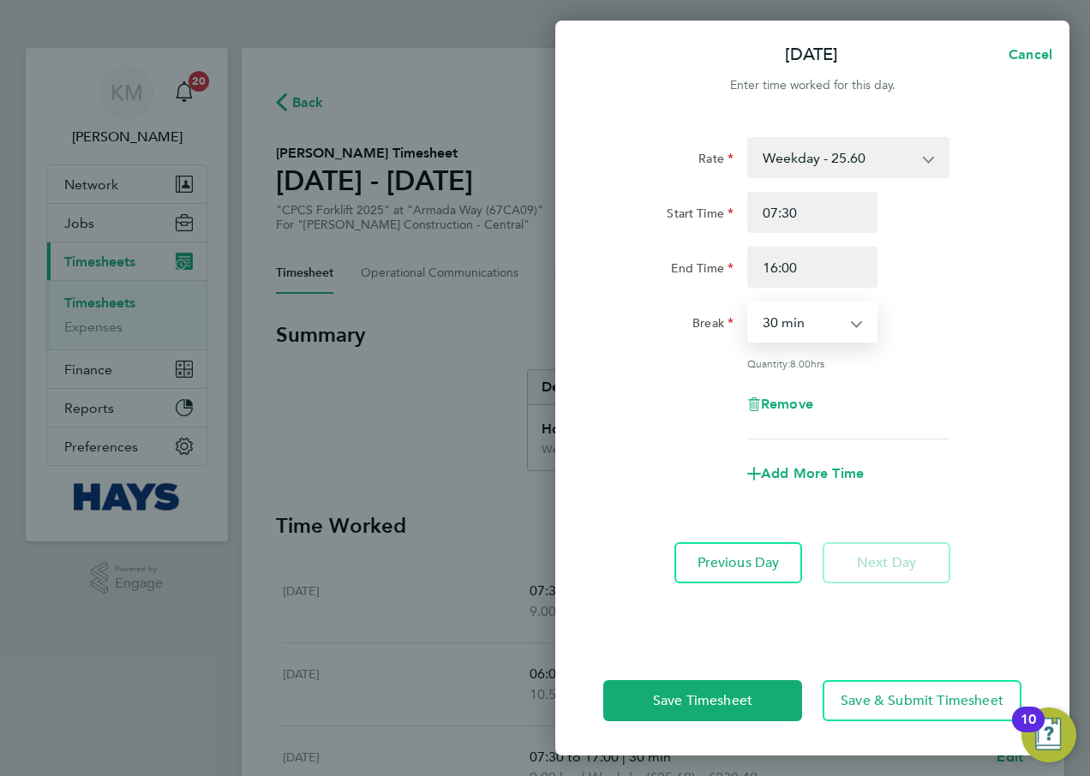
click at [831, 324] on select "0 min 15 min 30 min 45 min 60 min 75 min 90 min" at bounding box center [802, 322] width 106 height 38
click at [749, 303] on select "0 min 15 min 30 min 45 min 60 min 75 min 90 min" at bounding box center [802, 322] width 106 height 38
click at [694, 704] on span "Save Timesheet" at bounding box center [702, 700] width 99 height 17
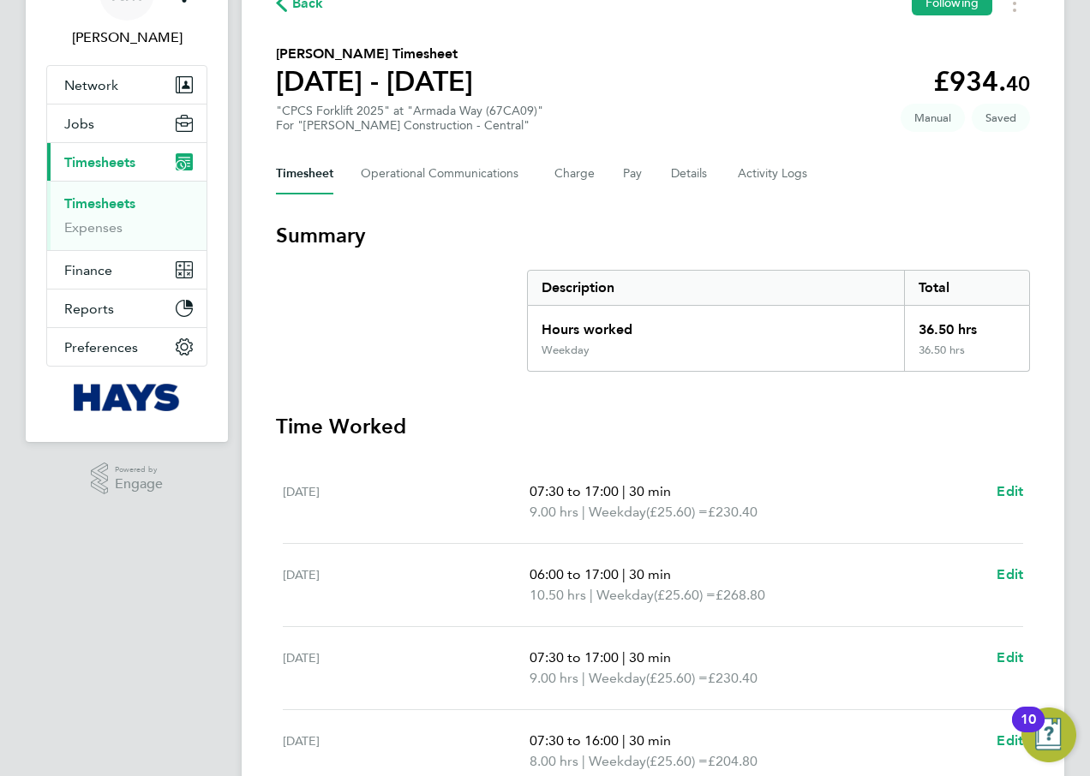
scroll to position [267, 0]
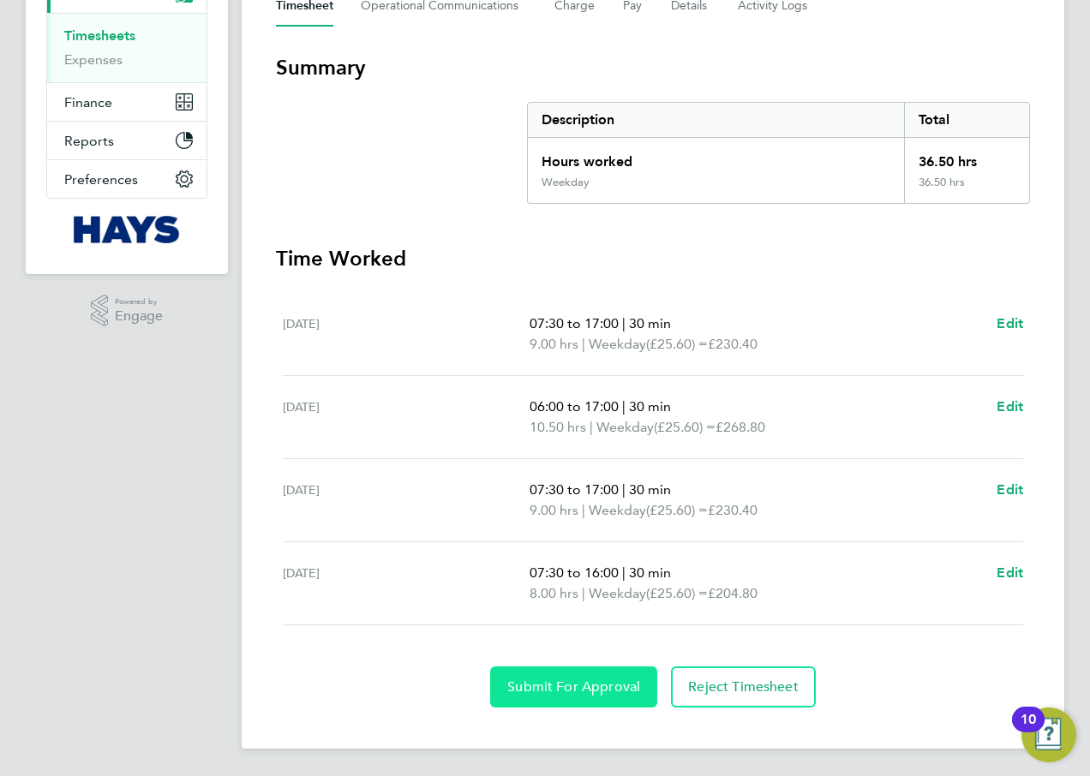
click at [525, 692] on span "Submit For Approval" at bounding box center [573, 687] width 133 height 17
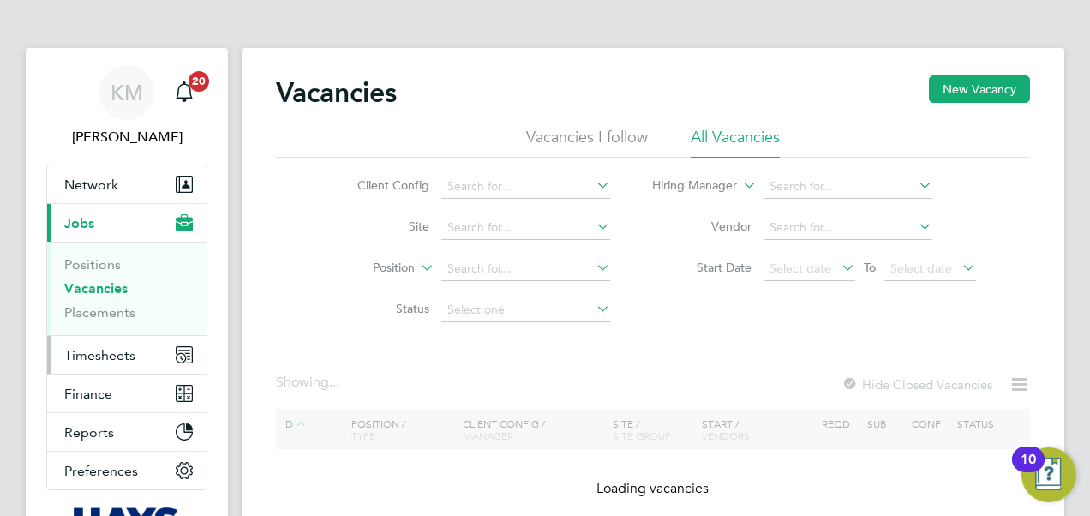
click at [95, 357] on span "Timesheets" at bounding box center [99, 355] width 71 height 16
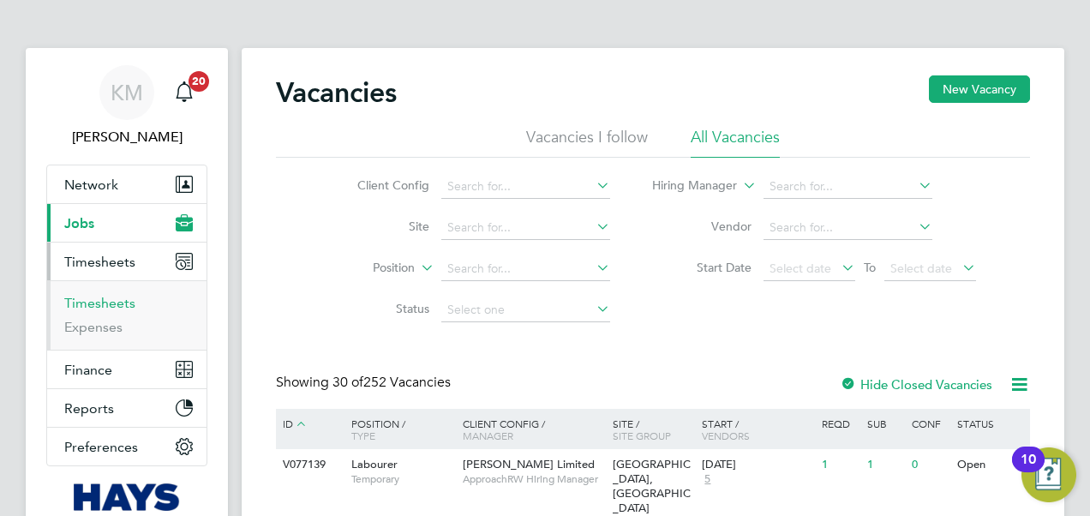
click at [98, 306] on link "Timesheets" at bounding box center [99, 303] width 71 height 16
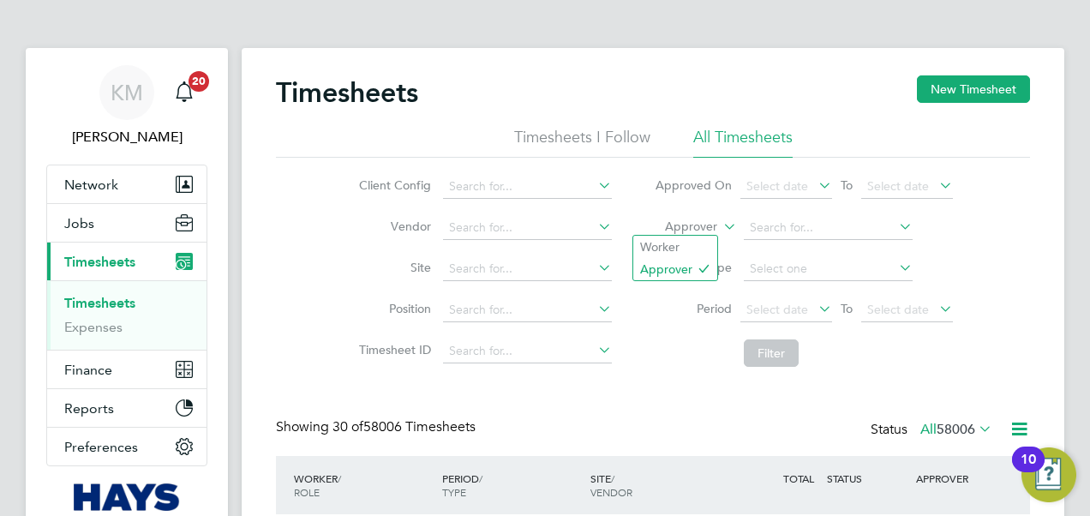
click at [720, 226] on icon at bounding box center [720, 221] width 0 height 15
click at [702, 245] on li "Worker" at bounding box center [675, 247] width 84 height 22
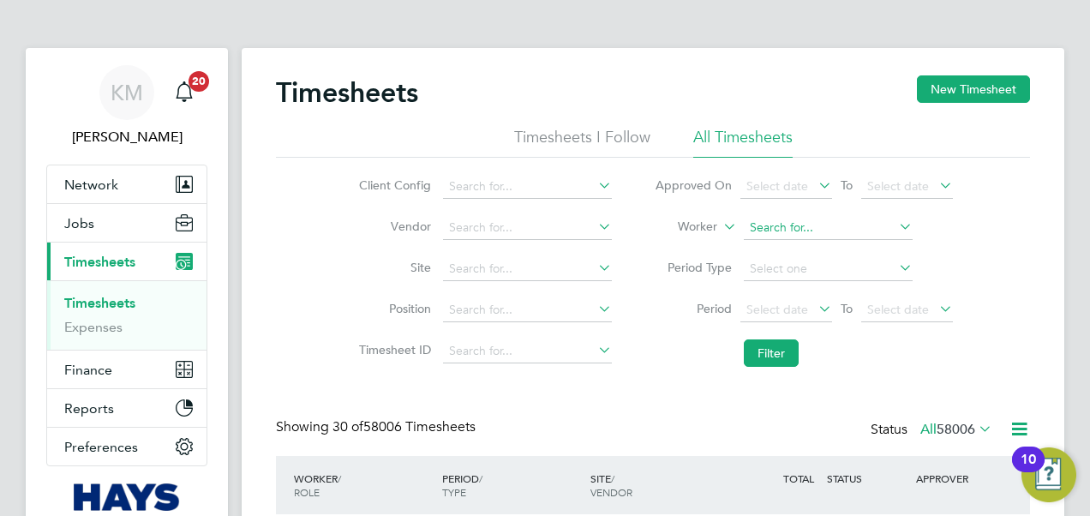
click at [794, 227] on input at bounding box center [828, 228] width 169 height 24
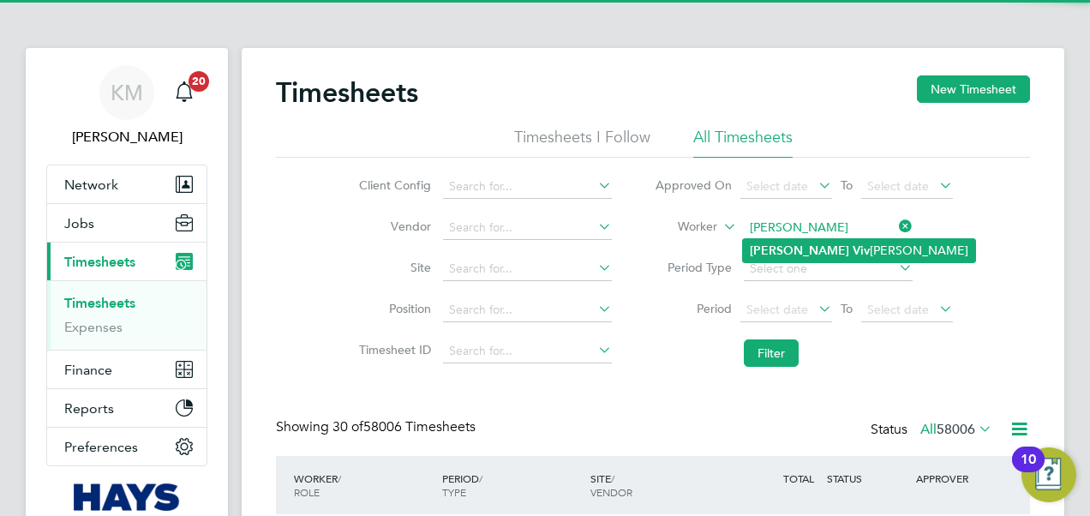
click at [782, 250] on b "Bradley" at bounding box center [799, 250] width 99 height 15
type input "Bradley Vivian"
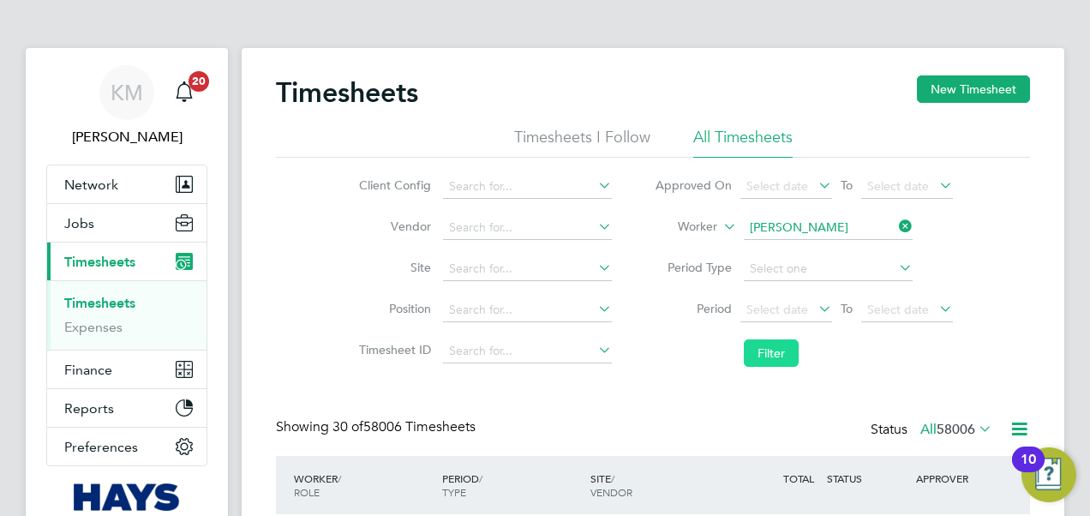
click at [764, 348] on button "Filter" at bounding box center [771, 352] width 55 height 27
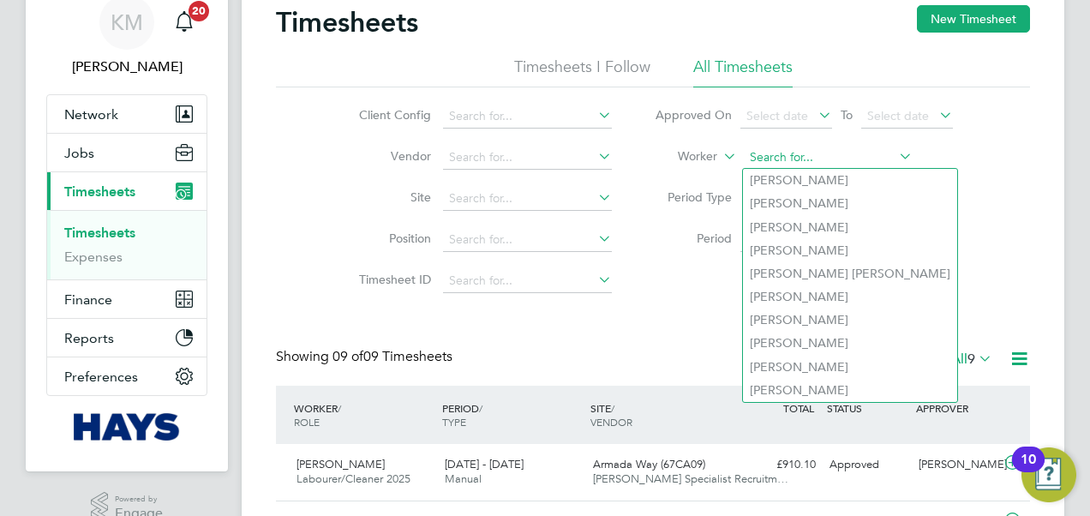
click at [773, 151] on input at bounding box center [828, 158] width 169 height 24
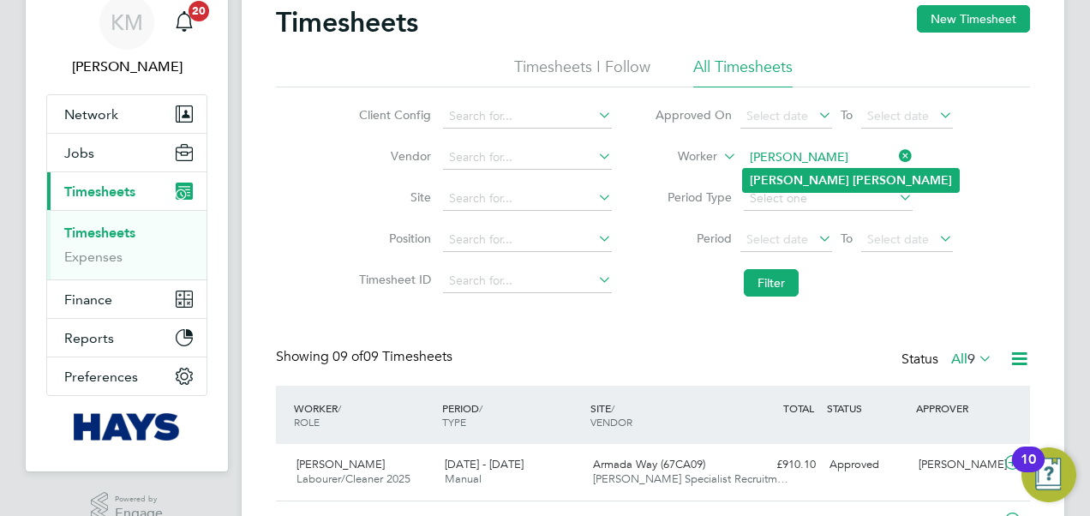
click at [853, 184] on b "Rayner" at bounding box center [902, 180] width 99 height 15
type input "Dan Rayner"
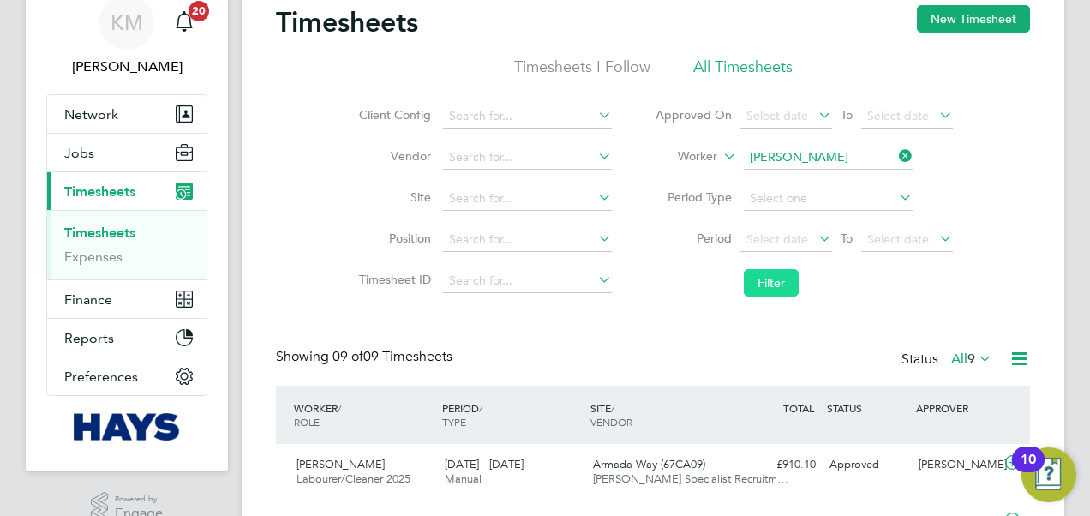
click at [771, 283] on button "Filter" at bounding box center [771, 282] width 55 height 27
click at [775, 148] on input at bounding box center [828, 158] width 169 height 24
click at [853, 177] on b "Whit" at bounding box center [866, 180] width 27 height 15
type input "David Whitfield"
click at [776, 287] on button "Filter" at bounding box center [771, 282] width 55 height 27
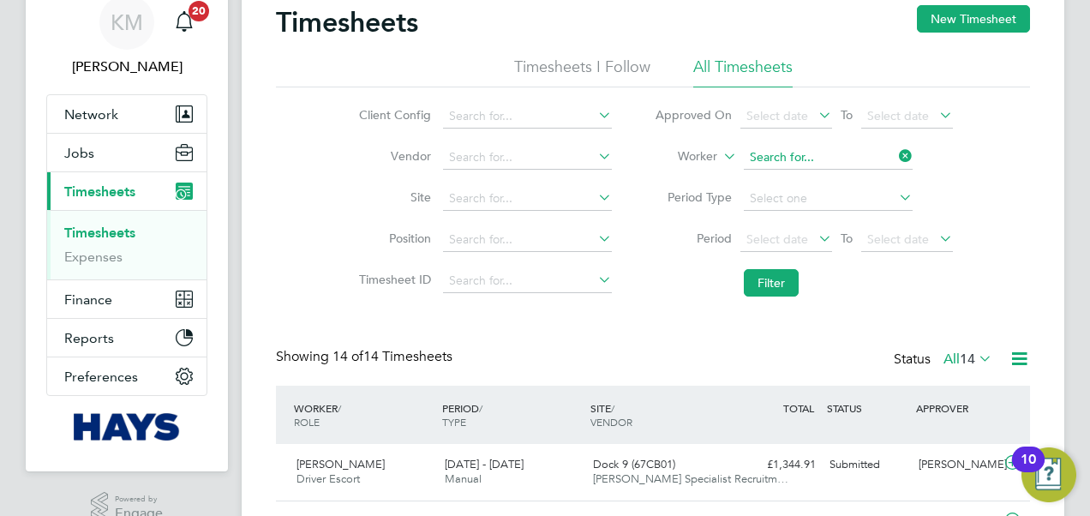
click at [795, 161] on input at bounding box center [828, 158] width 169 height 24
click at [797, 177] on b "Bro" at bounding box center [799, 180] width 20 height 15
type input "Keyon Browne"
click at [767, 285] on button "Filter" at bounding box center [771, 282] width 55 height 27
click at [814, 147] on input at bounding box center [828, 158] width 169 height 24
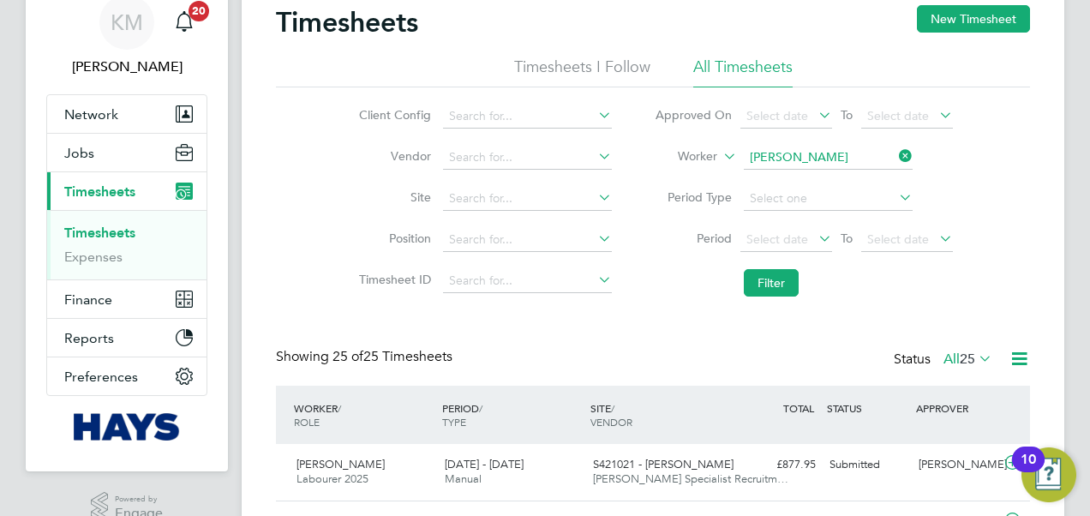
click at [876, 173] on b "Ellio" at bounding box center [889, 180] width 26 height 15
type input "Kristofer Elliott"
click at [776, 284] on button "Filter" at bounding box center [771, 282] width 55 height 27
click at [804, 145] on li "Worker Kristofer Elliott" at bounding box center [803, 157] width 341 height 41
click at [809, 157] on input at bounding box center [828, 158] width 169 height 24
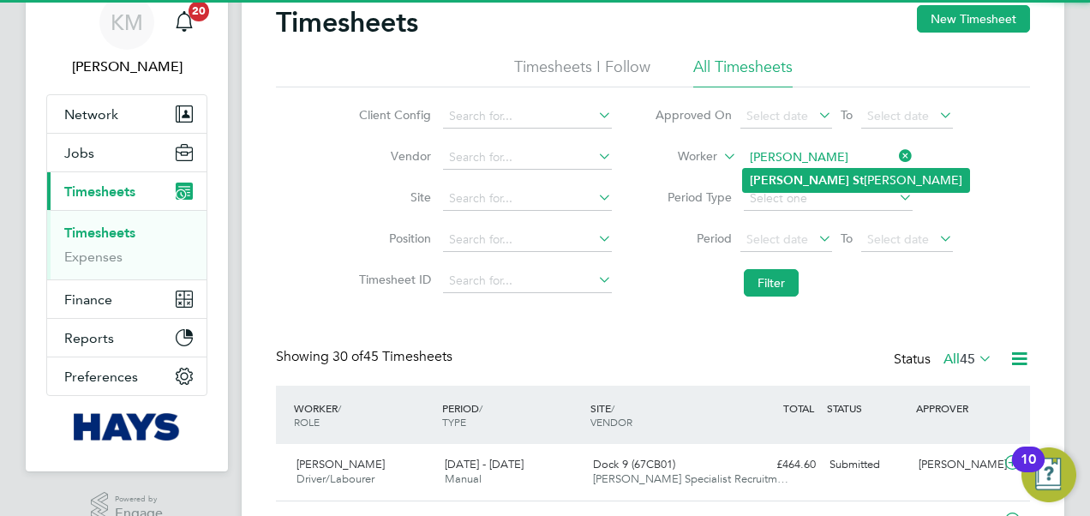
click at [816, 177] on li "Laurence St ewart" at bounding box center [856, 180] width 226 height 23
type input "Laurence Stewart"
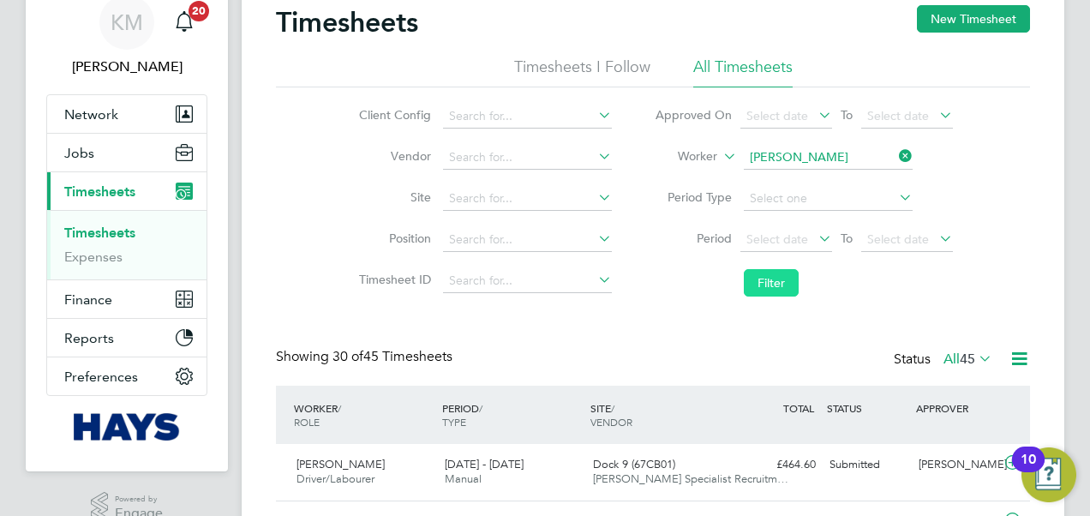
click at [764, 282] on button "Filter" at bounding box center [771, 282] width 55 height 27
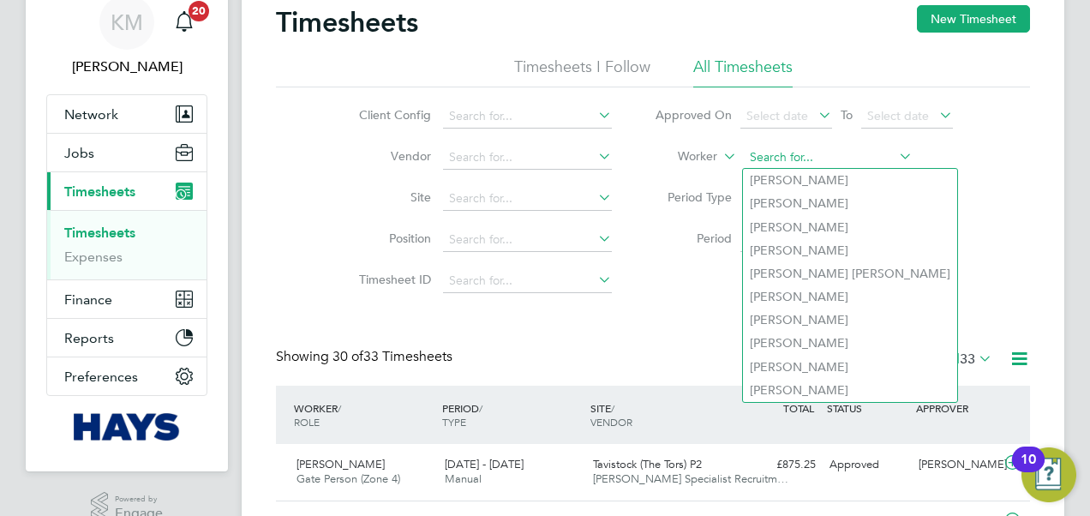
click at [782, 159] on input at bounding box center [828, 158] width 169 height 24
click at [776, 159] on input at bounding box center [828, 158] width 169 height 24
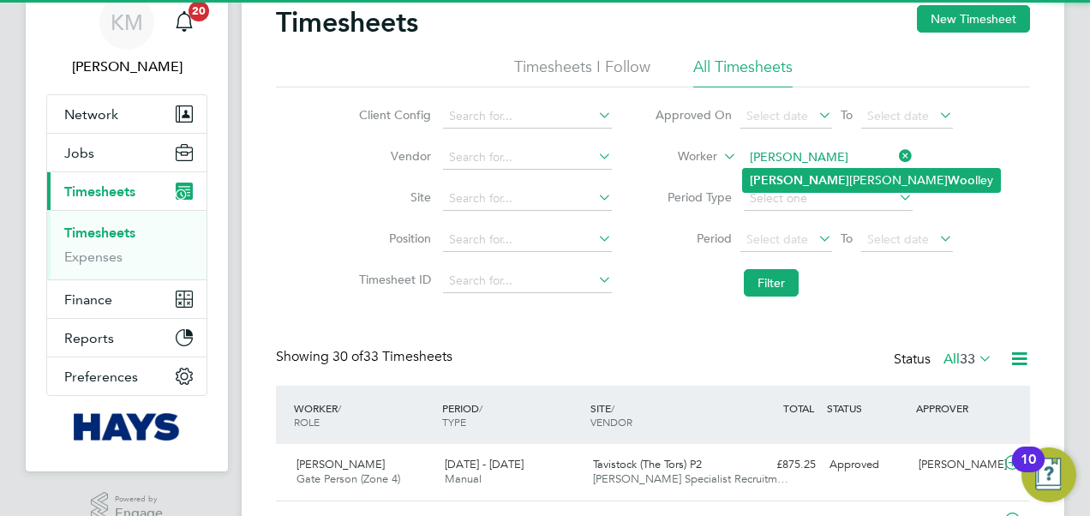
click at [795, 182] on li "Leigh Michael Woo lley" at bounding box center [871, 180] width 257 height 23
type input "Leigh Michael Woolley"
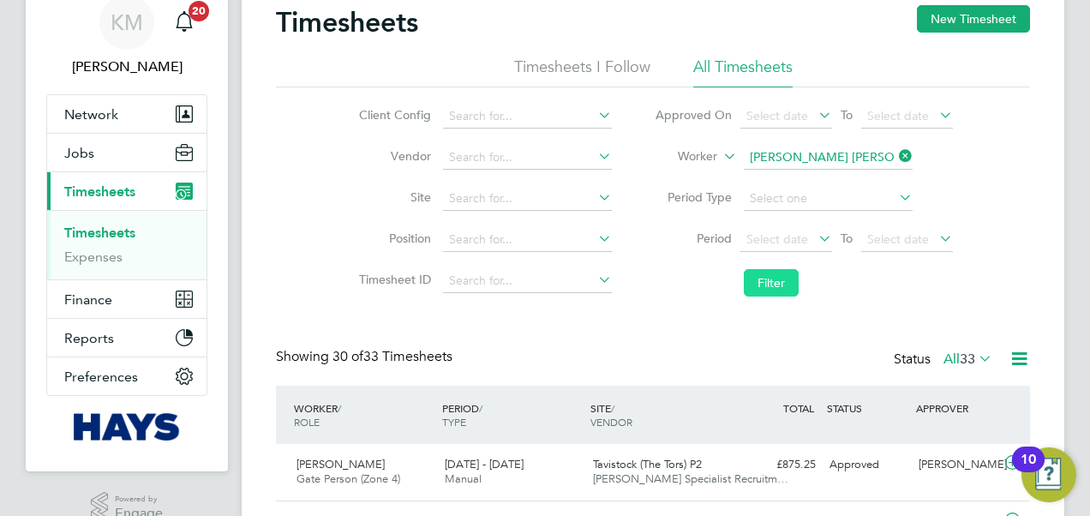
click at [769, 278] on button "Filter" at bounding box center [771, 282] width 55 height 27
click at [768, 153] on input at bounding box center [828, 158] width 169 height 24
click at [782, 177] on li "Mich ael Bowrey" at bounding box center [828, 180] width 170 height 23
type input "Michael Bowrey"
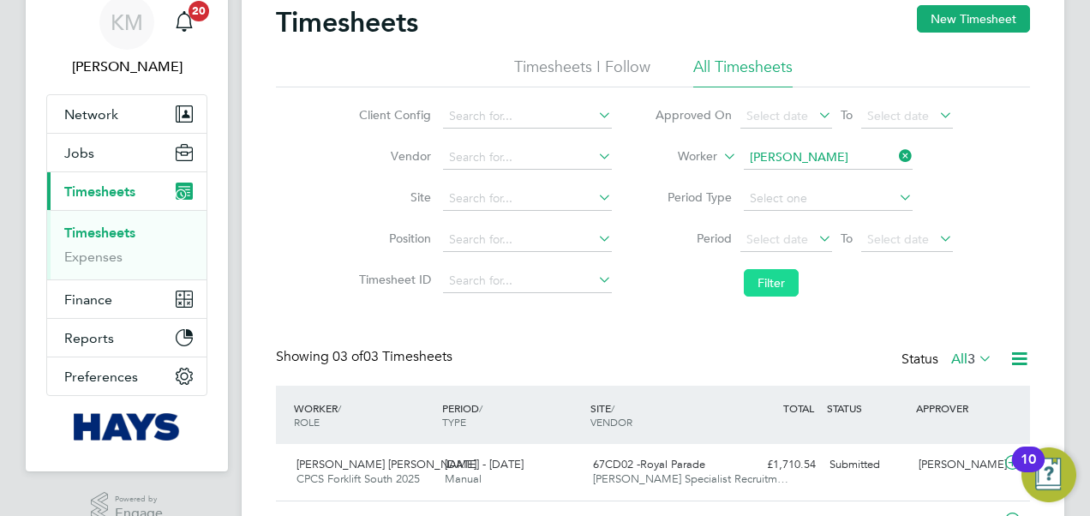
click at [773, 281] on button "Filter" at bounding box center [771, 282] width 55 height 27
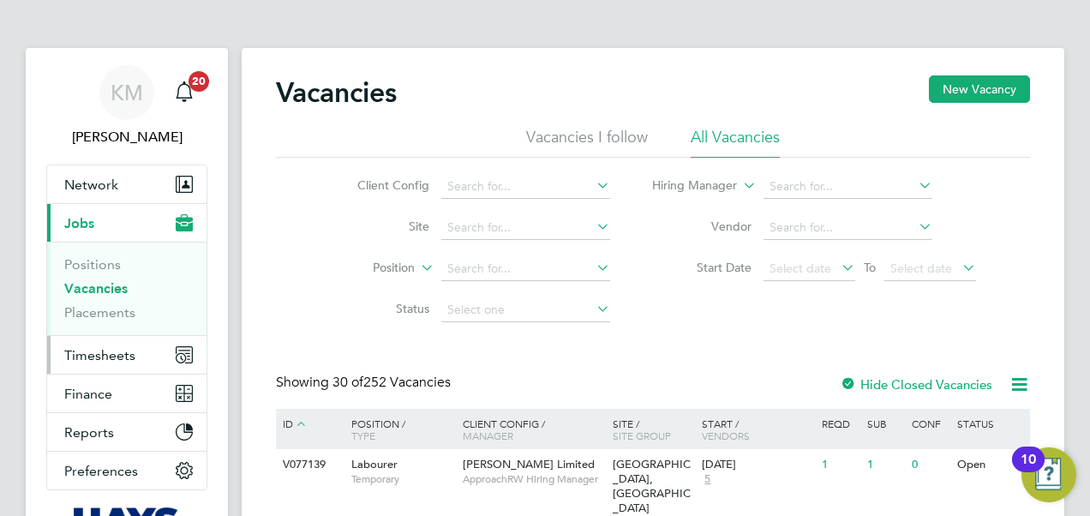
click at [99, 355] on span "Timesheets" at bounding box center [99, 355] width 71 height 16
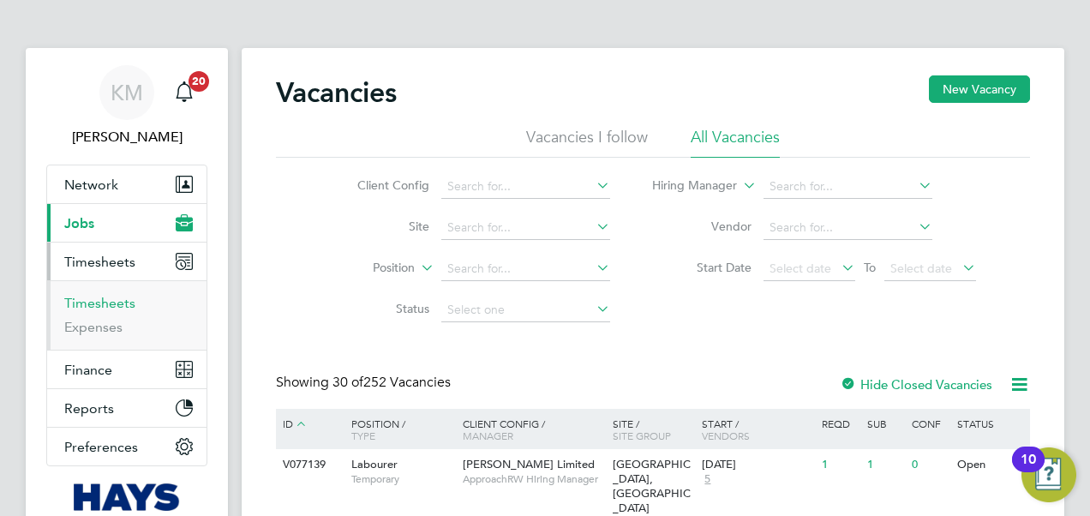
click at [105, 305] on link "Timesheets" at bounding box center [99, 303] width 71 height 16
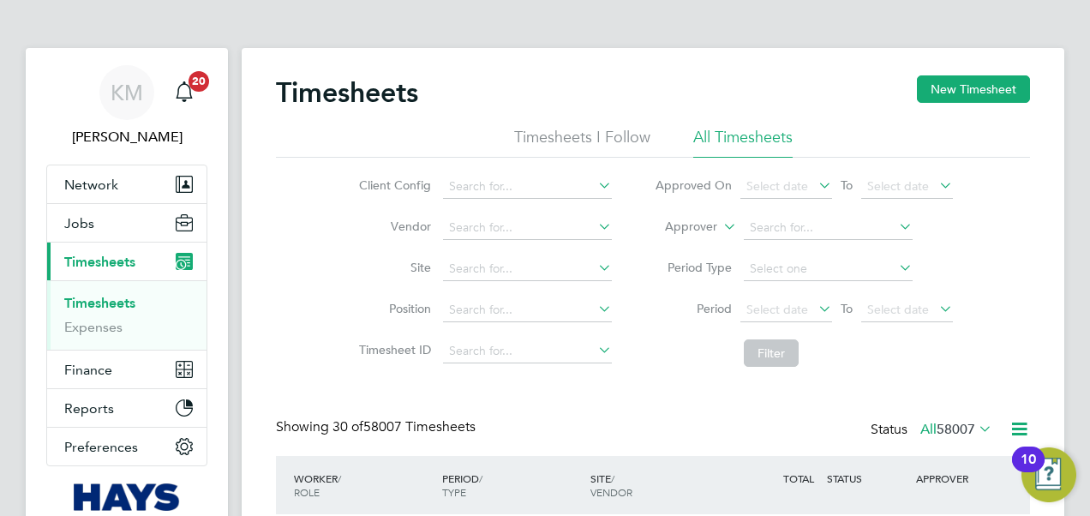
click at [720, 229] on icon at bounding box center [720, 221] width 0 height 15
drag, startPoint x: 694, startPoint y: 246, endPoint x: 710, endPoint y: 239, distance: 17.7
click at [694, 245] on li "Worker" at bounding box center [675, 247] width 84 height 22
click at [799, 224] on input at bounding box center [828, 228] width 169 height 24
click at [848, 387] on li "[PERSON_NAME]" at bounding box center [849, 389] width 212 height 23
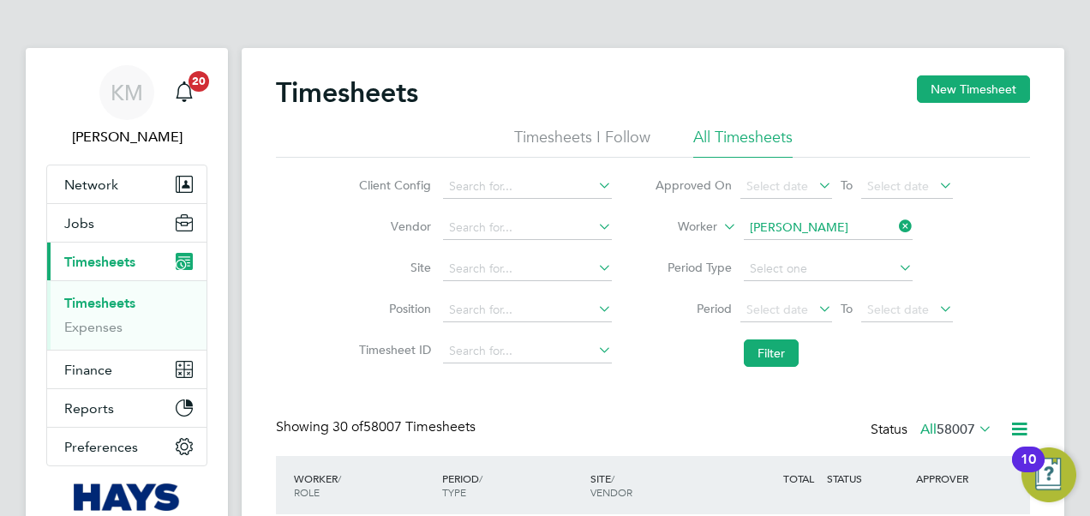
type input "[PERSON_NAME]"
click at [776, 343] on button "Filter" at bounding box center [771, 352] width 55 height 27
